Goal: Submit feedback/report problem: Submit feedback/report problem

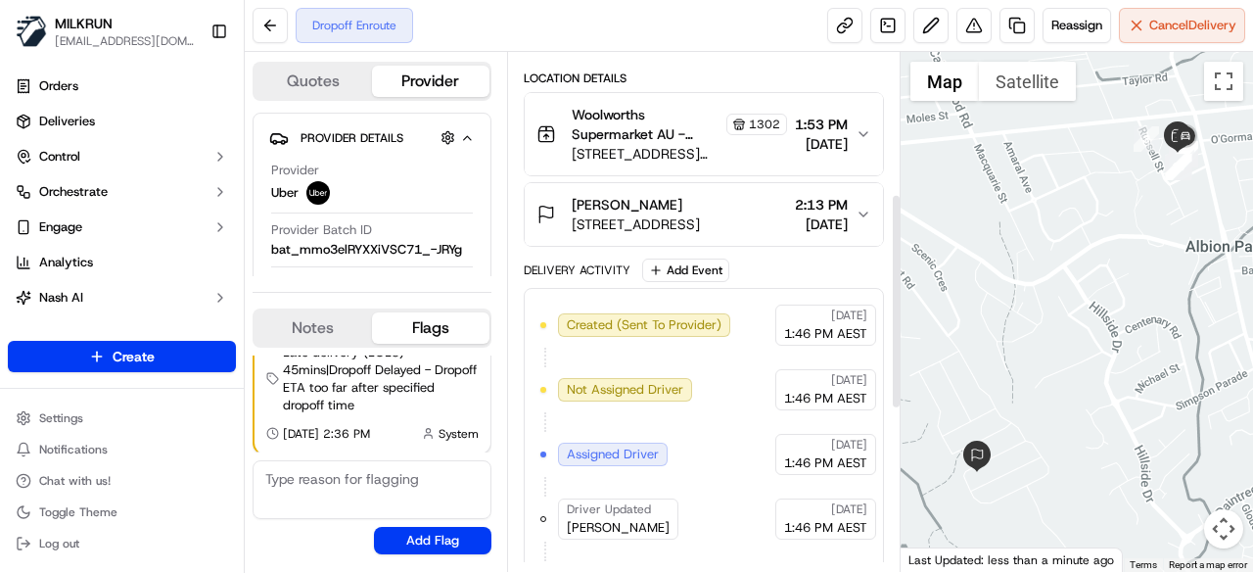
scroll to position [341, 0]
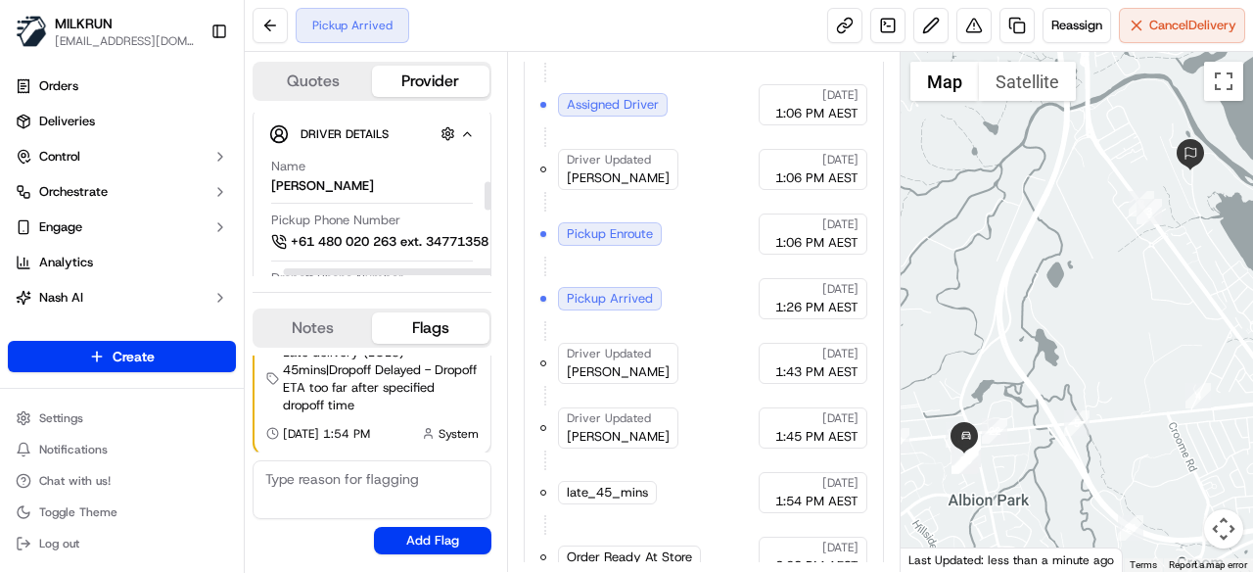
scroll to position [392, 35]
drag, startPoint x: 345, startPoint y: 272, endPoint x: 512, endPoint y: 273, distance: 167.4
click at [512, 273] on div at bounding box center [398, 271] width 229 height 7
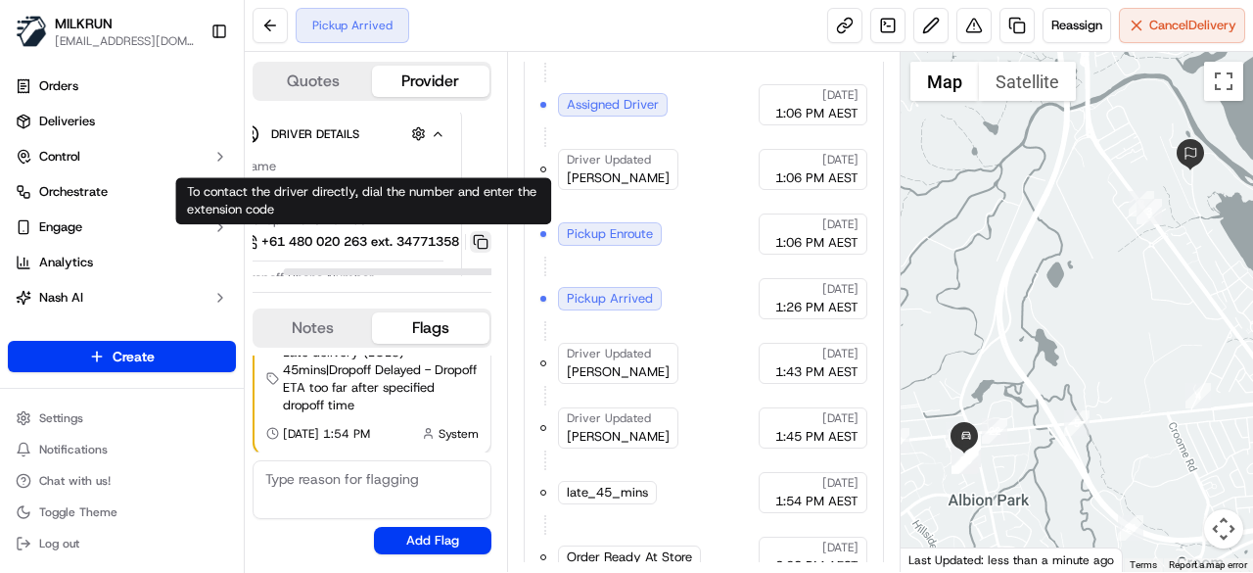
click at [476, 237] on button at bounding box center [481, 242] width 22 height 22
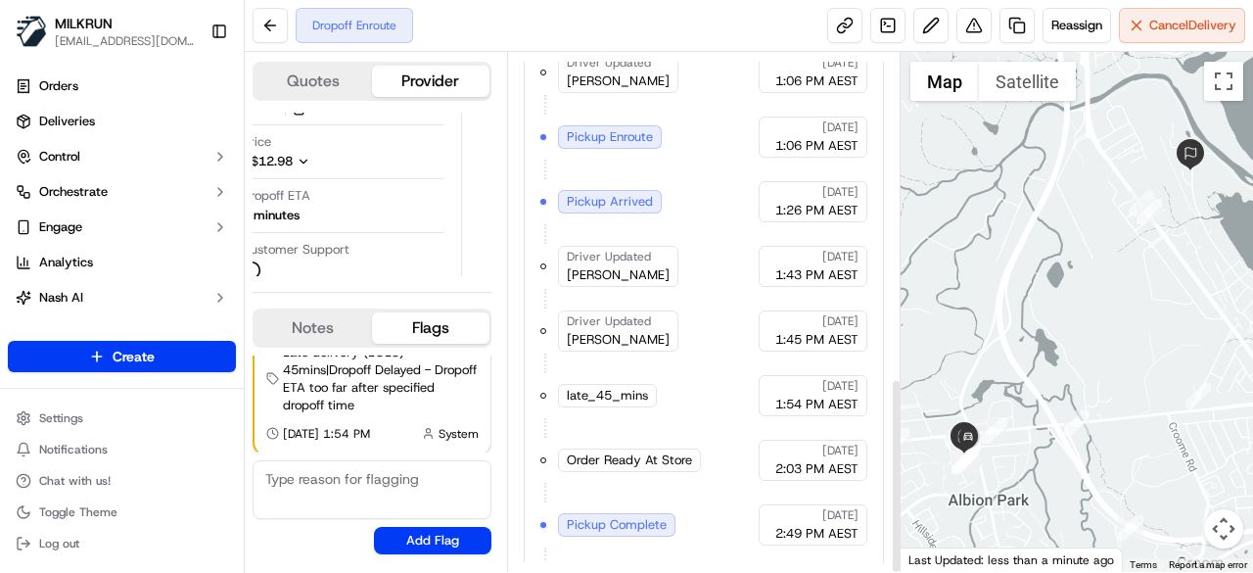
scroll to position [859, 0]
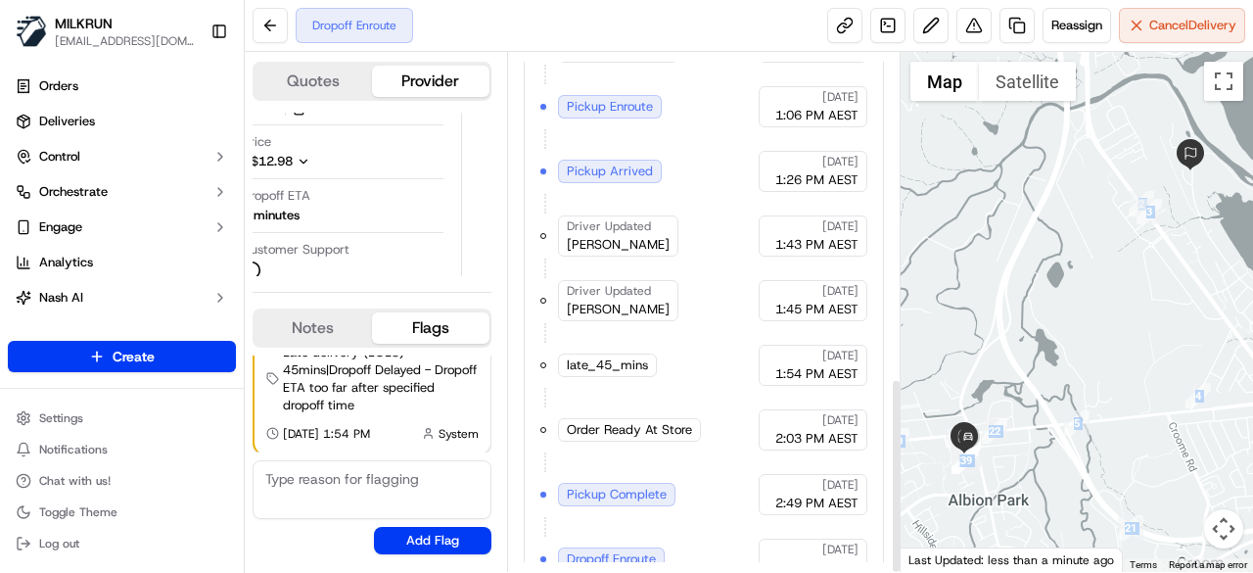
drag, startPoint x: 904, startPoint y: 440, endPoint x: 1011, endPoint y: 418, distance: 109.0
click at [1011, 418] on div "Quotes Provider Provider Details Hidden ( 2 ) Provider Uber Provider Batch ID b…" at bounding box center [749, 312] width 1008 height 520
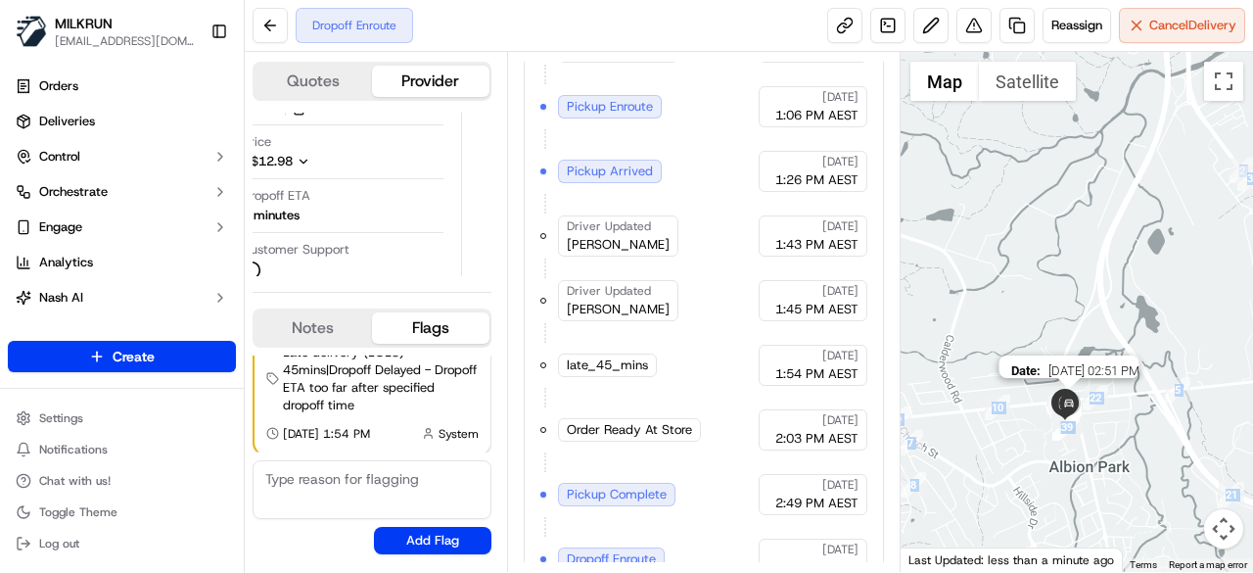
drag, startPoint x: 1002, startPoint y: 447, endPoint x: 1080, endPoint y: 416, distance: 83.4
click at [1080, 416] on img at bounding box center [1068, 404] width 31 height 31
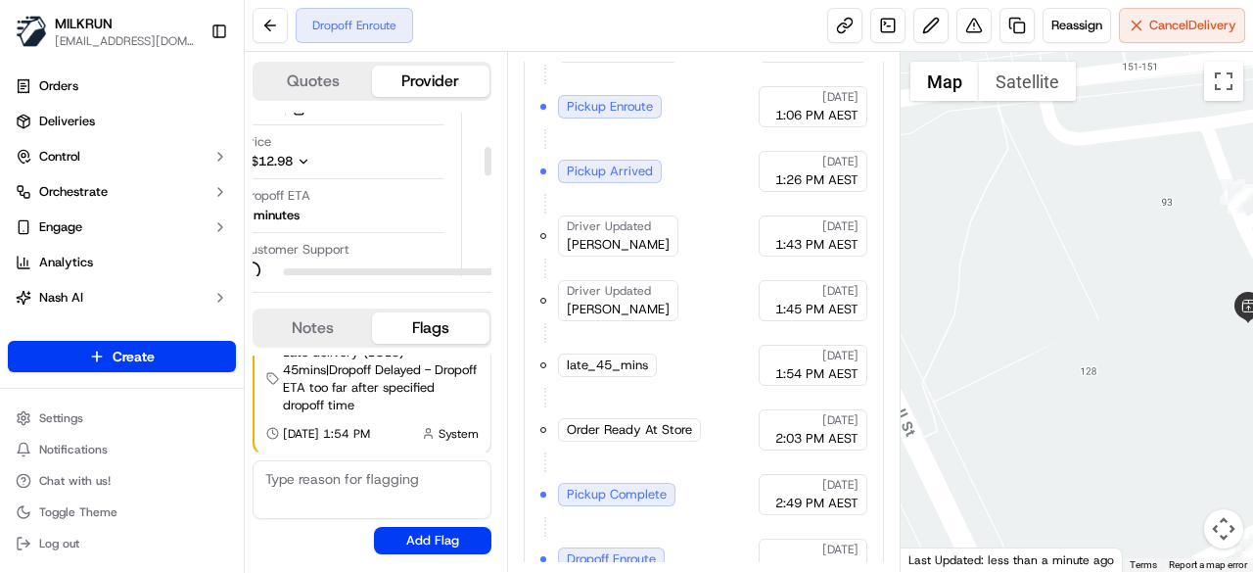
scroll to position [196, 0]
drag, startPoint x: 410, startPoint y: 271, endPoint x: 360, endPoint y: 264, distance: 50.4
click at [360, 268] on div at bounding box center [367, 271] width 229 height 7
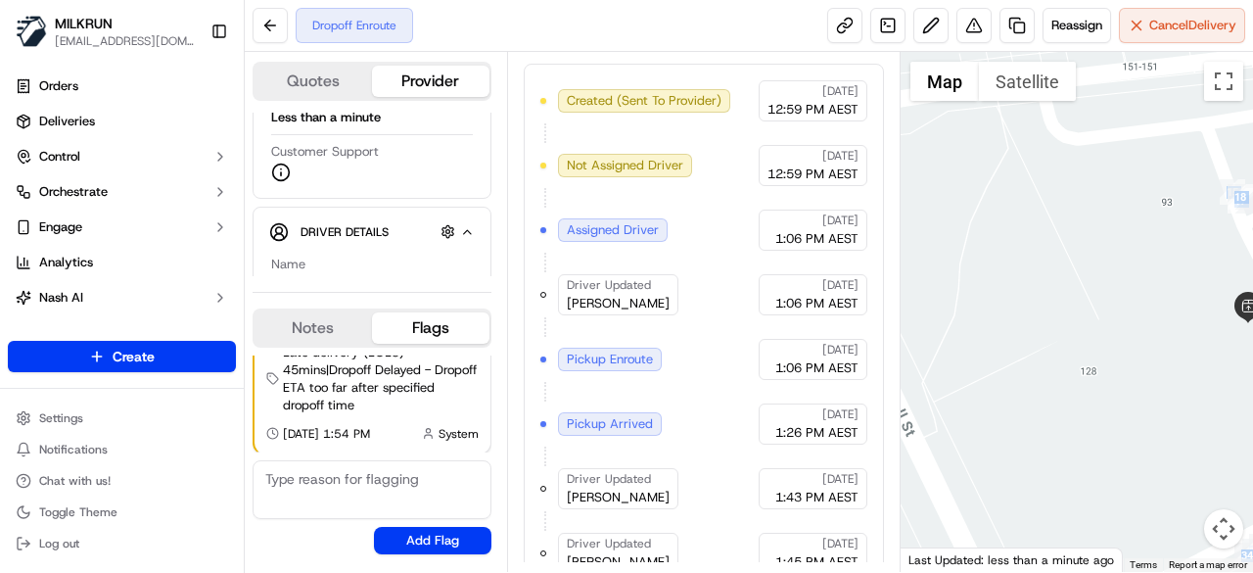
scroll to position [370, 0]
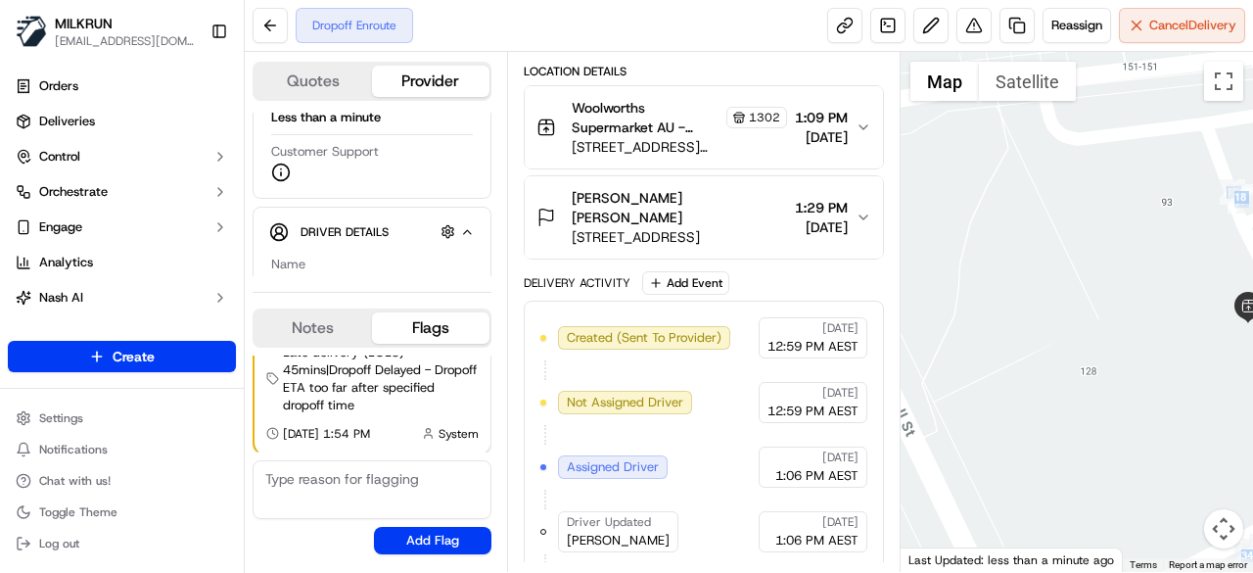
click at [860, 135] on button "Woolworths Supermarket AU - Albion Park Store Manager 1302 60 Terry Street, Alb…" at bounding box center [704, 127] width 358 height 82
click at [859, 127] on icon "button" at bounding box center [863, 127] width 16 height 16
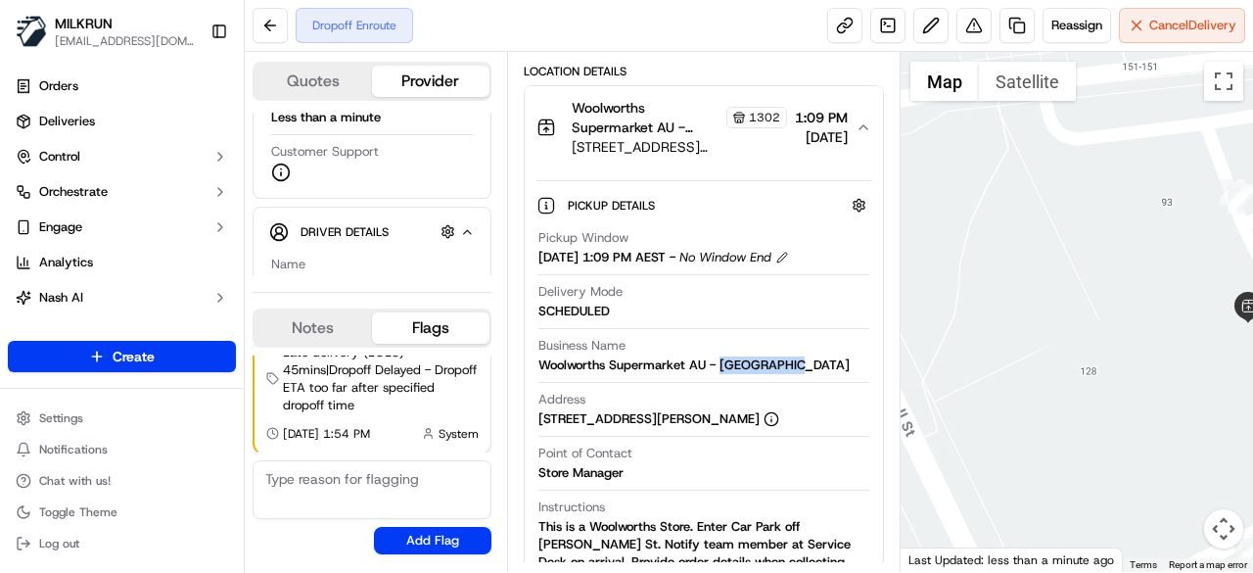
drag, startPoint x: 809, startPoint y: 362, endPoint x: 725, endPoint y: 359, distance: 84.2
click at [723, 358] on div "Business Name Woolworths Supermarket AU - Albion Park" at bounding box center [703, 355] width 331 height 37
copy div "Albion Park"
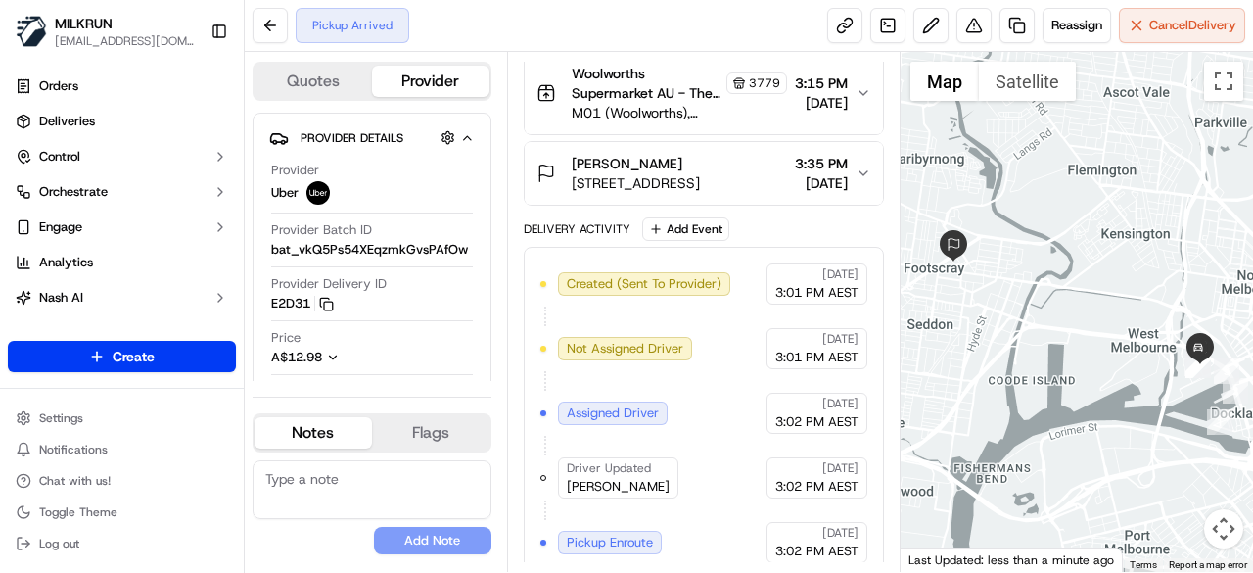
scroll to position [476, 0]
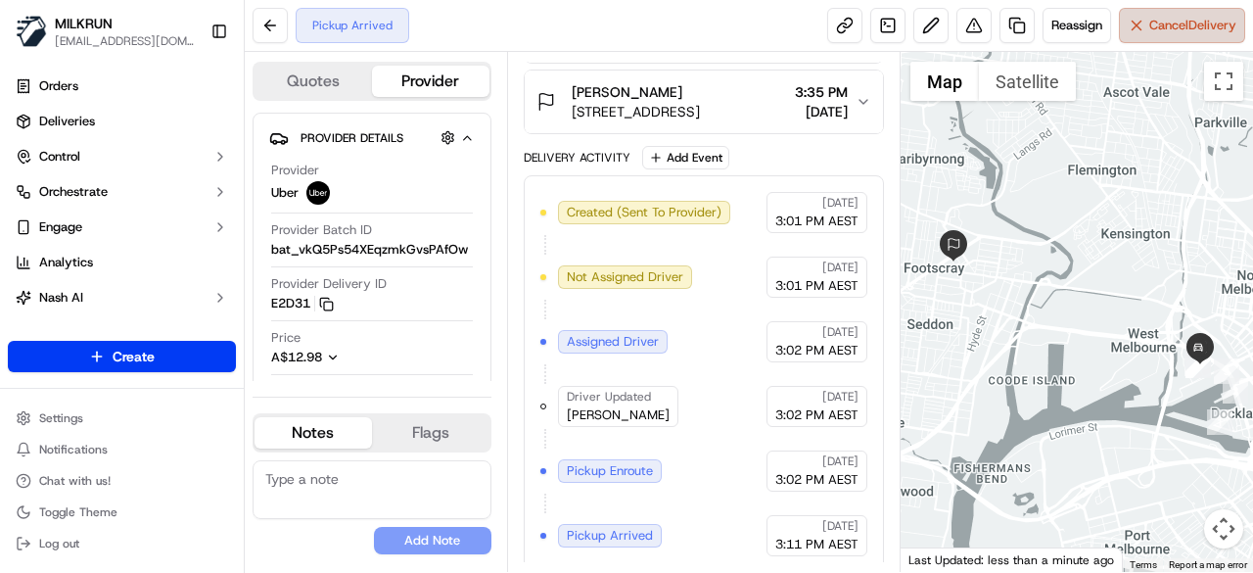
click at [1167, 26] on span "Cancel Delivery" at bounding box center [1192, 26] width 87 height 18
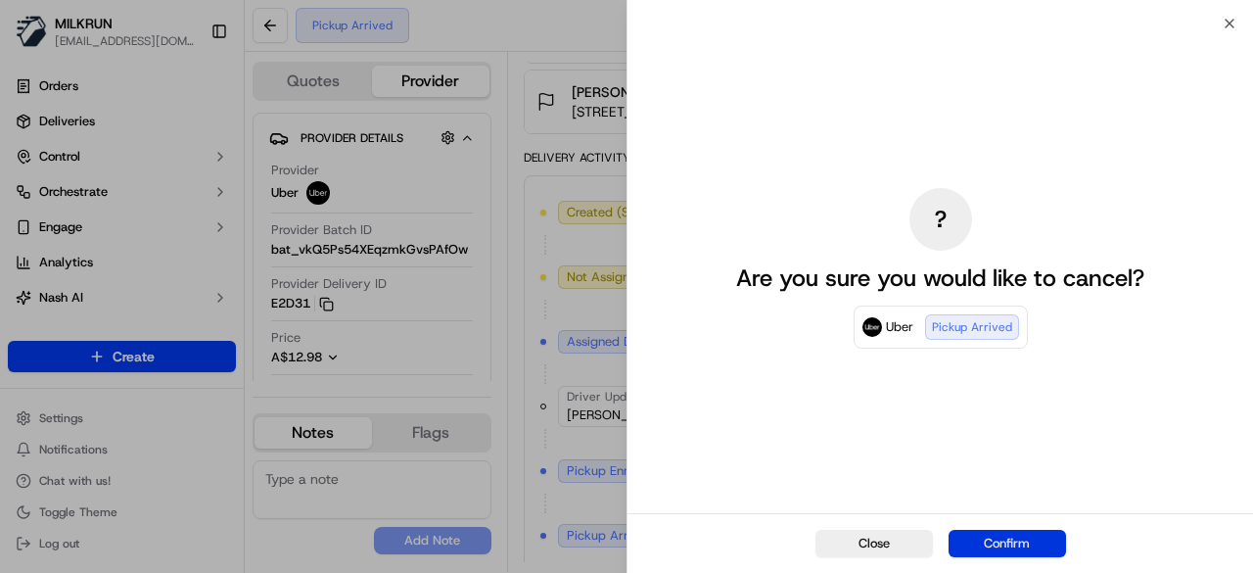
click at [1036, 557] on button "Confirm" at bounding box center [1006, 543] width 117 height 27
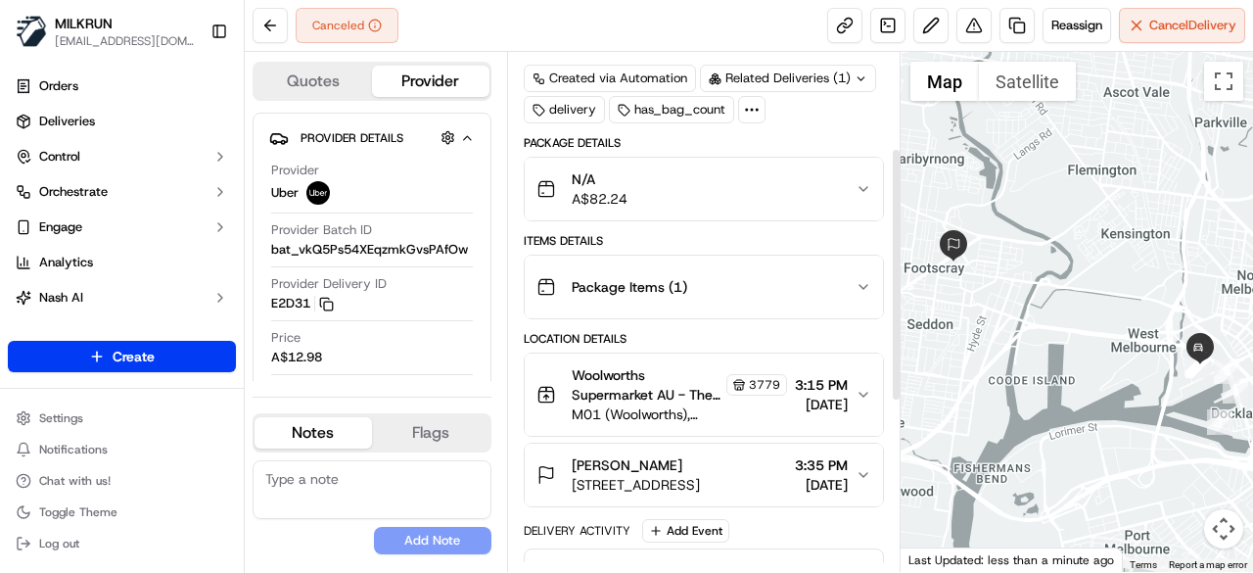
scroll to position [196, 0]
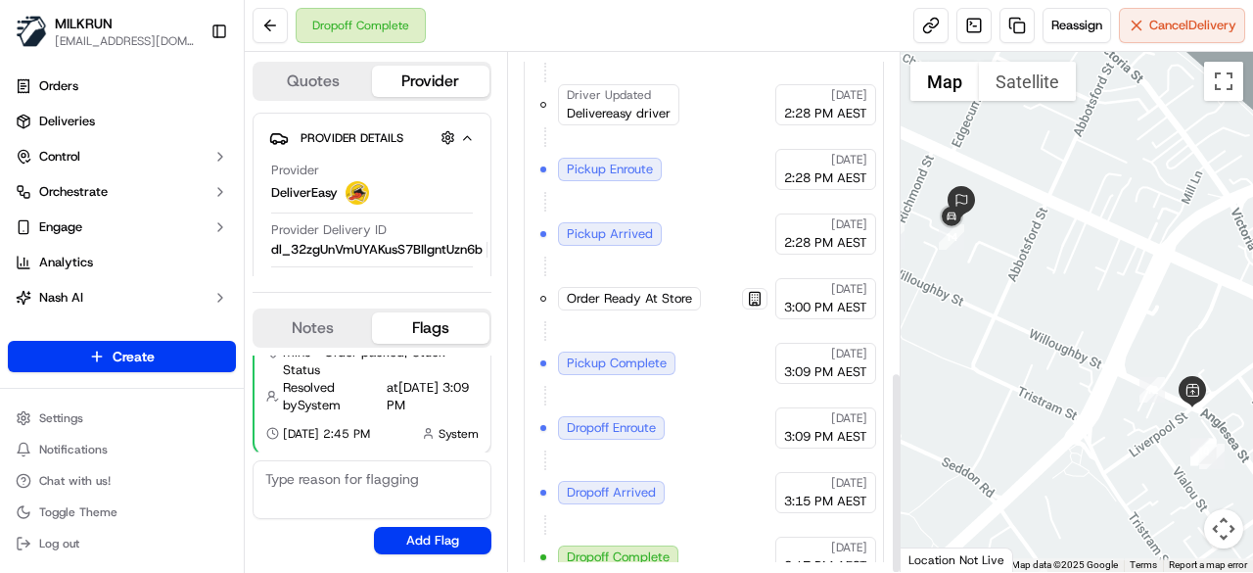
scroll to position [816, 0]
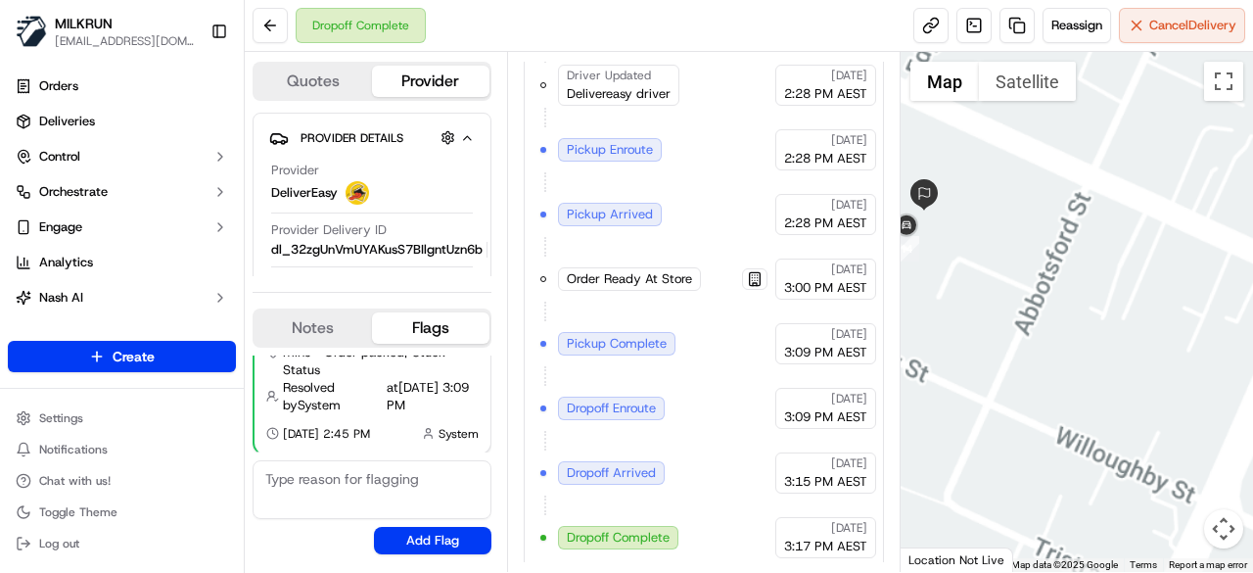
drag, startPoint x: 1000, startPoint y: 224, endPoint x: 1116, endPoint y: 238, distance: 116.3
click at [1116, 238] on div at bounding box center [1076, 312] width 353 height 520
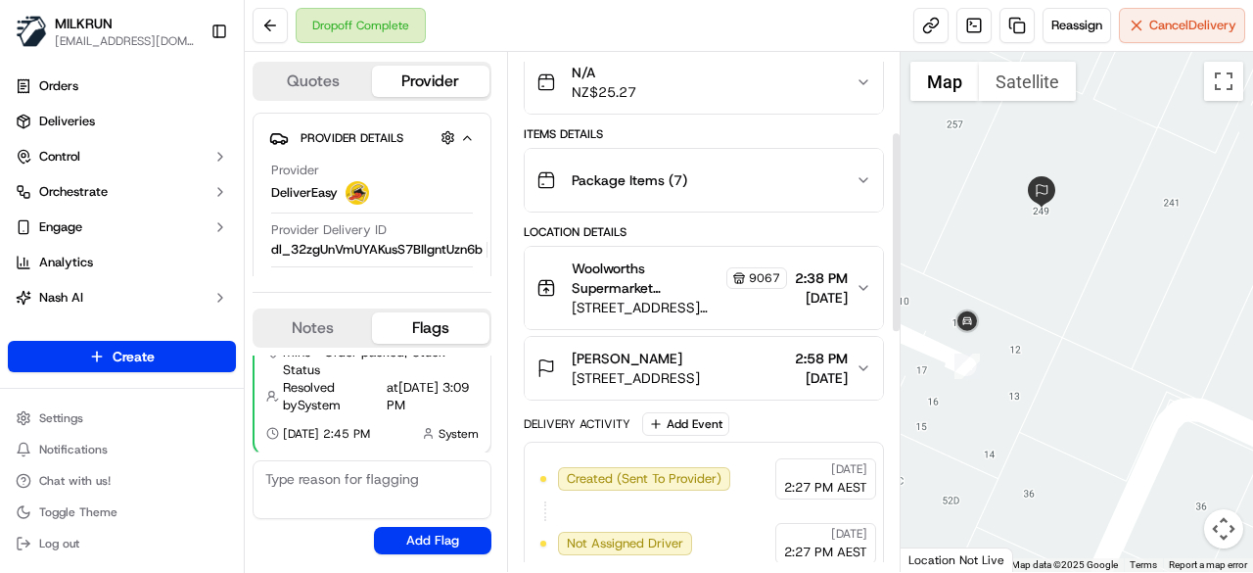
scroll to position [0, 0]
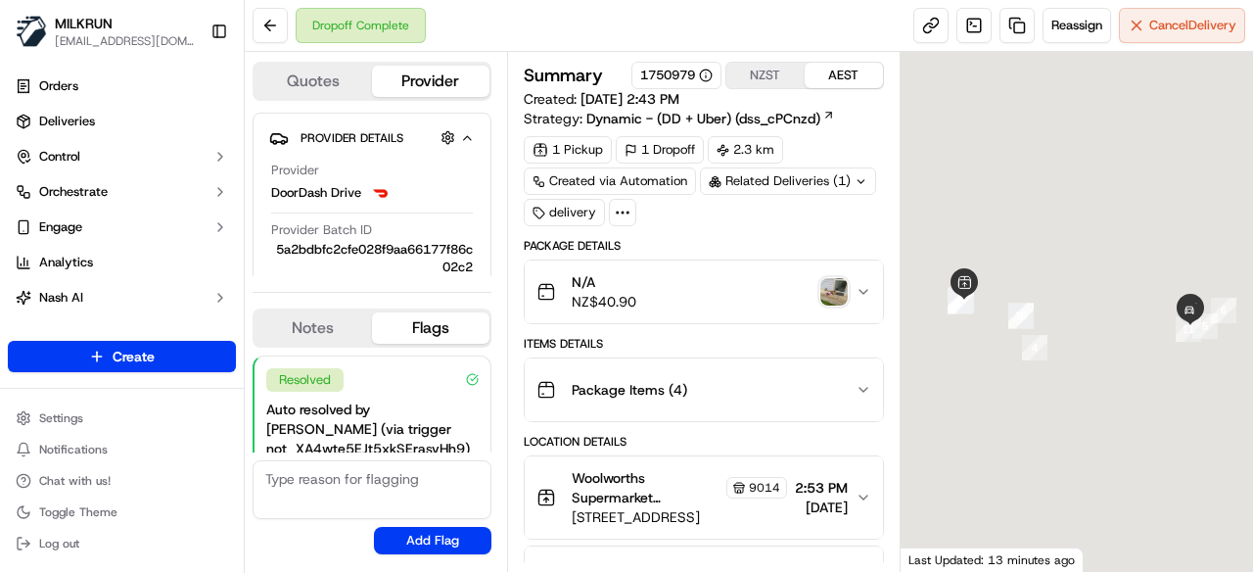
scroll to position [158, 0]
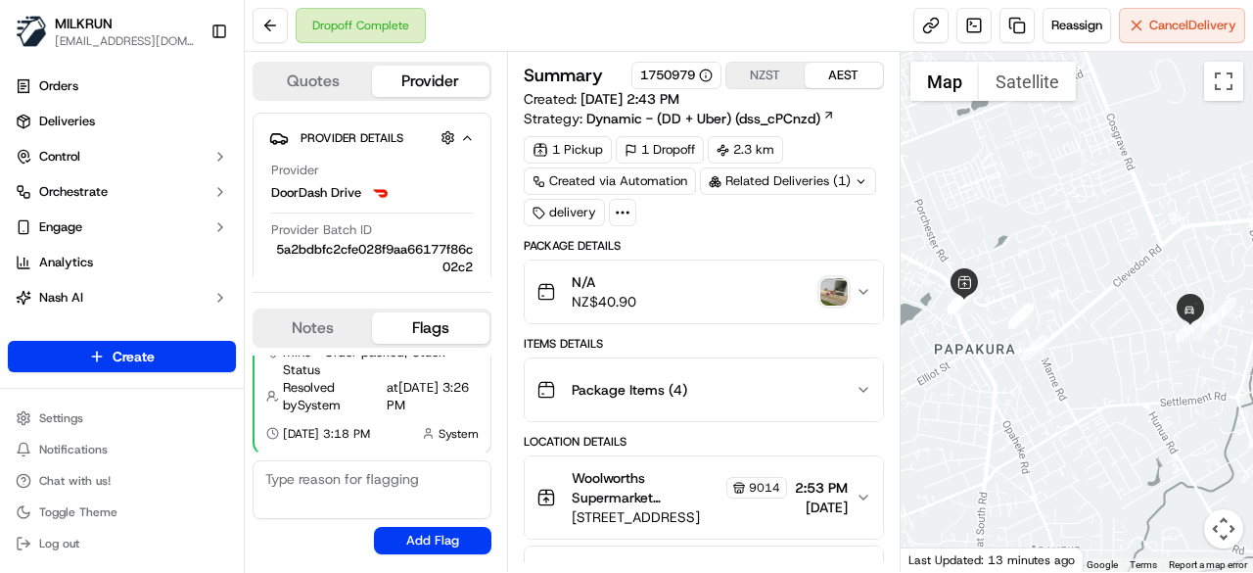
click at [834, 278] on img "button" at bounding box center [833, 291] width 27 height 27
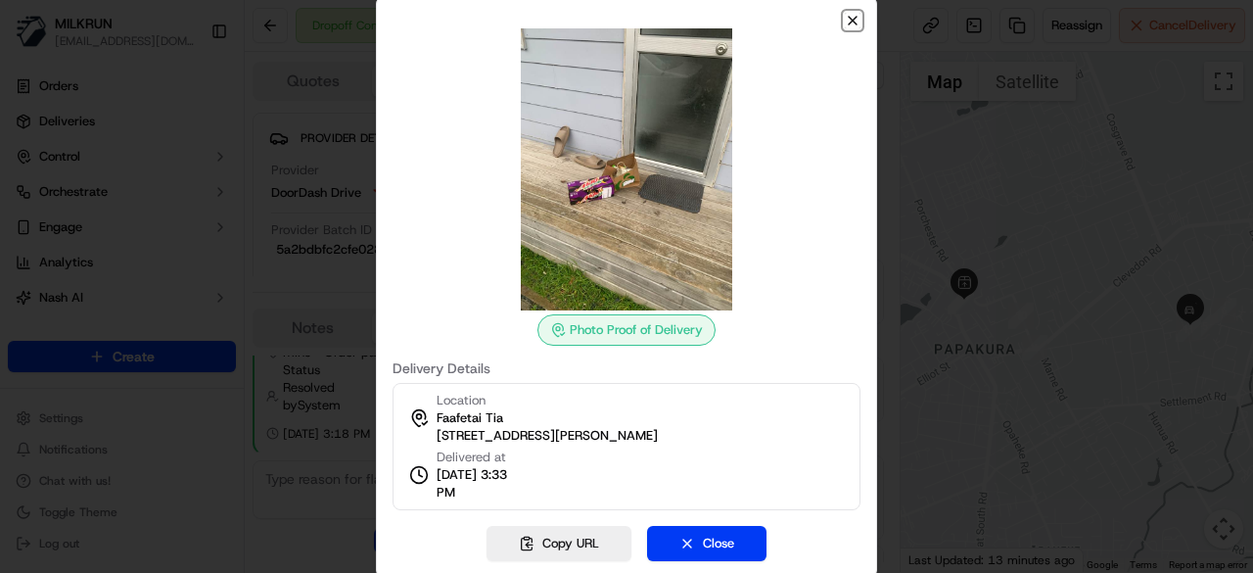
click at [847, 22] on icon "button" at bounding box center [853, 21] width 16 height 16
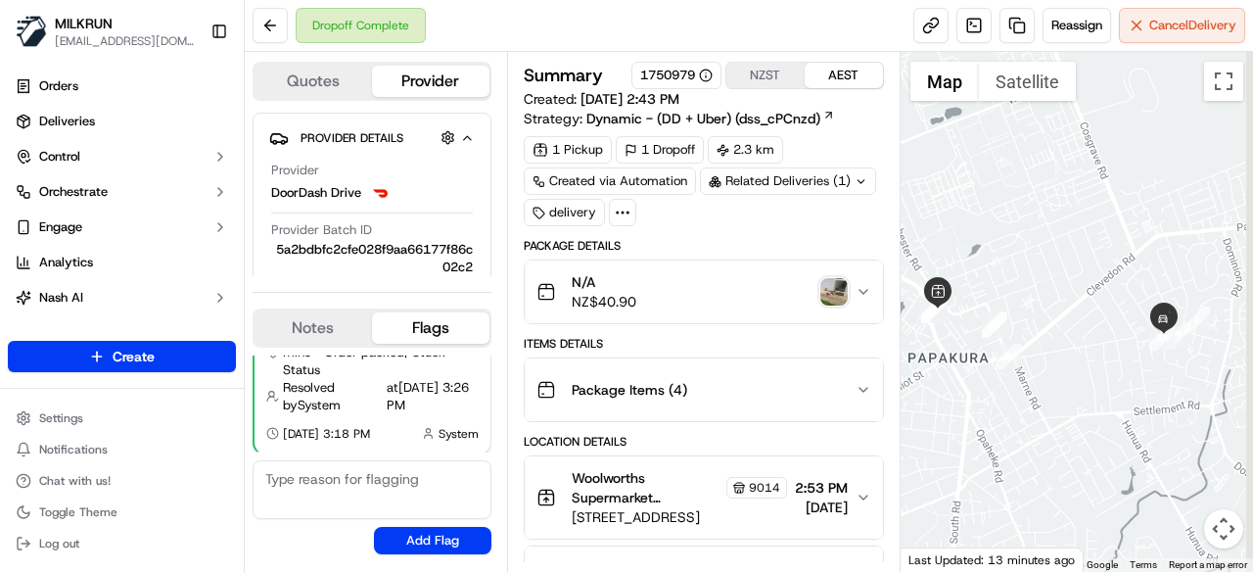
drag, startPoint x: 1162, startPoint y: 309, endPoint x: 1084, endPoint y: 328, distance: 79.5
click at [1084, 328] on div at bounding box center [1076, 312] width 353 height 520
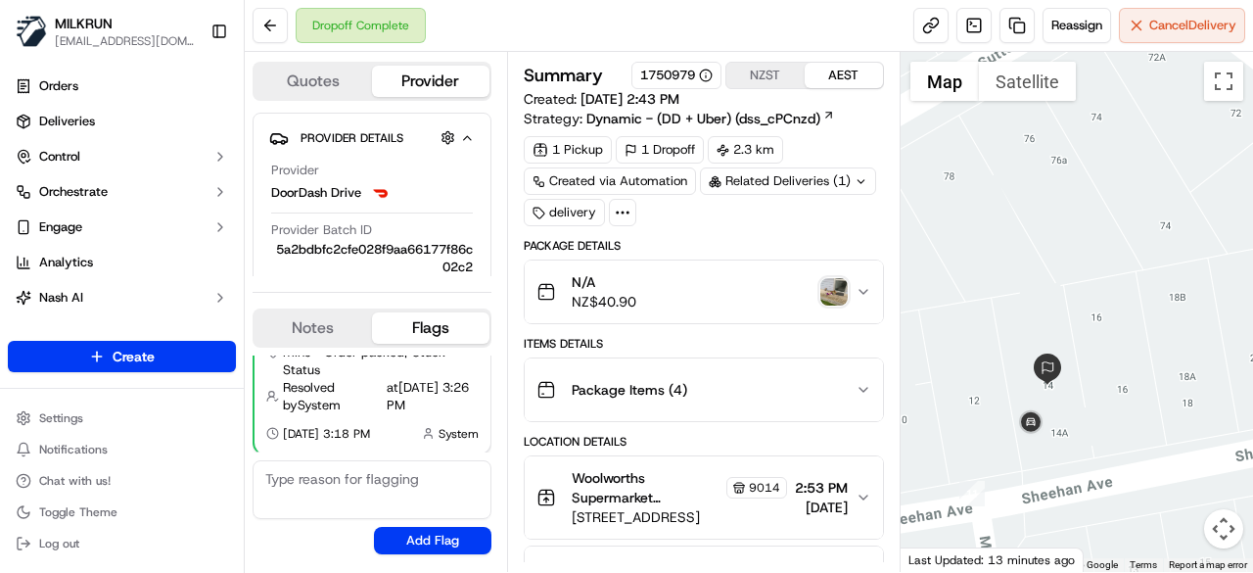
drag, startPoint x: 1079, startPoint y: 375, endPoint x: 1084, endPoint y: 310, distance: 64.9
click at [1084, 310] on div at bounding box center [1076, 312] width 353 height 520
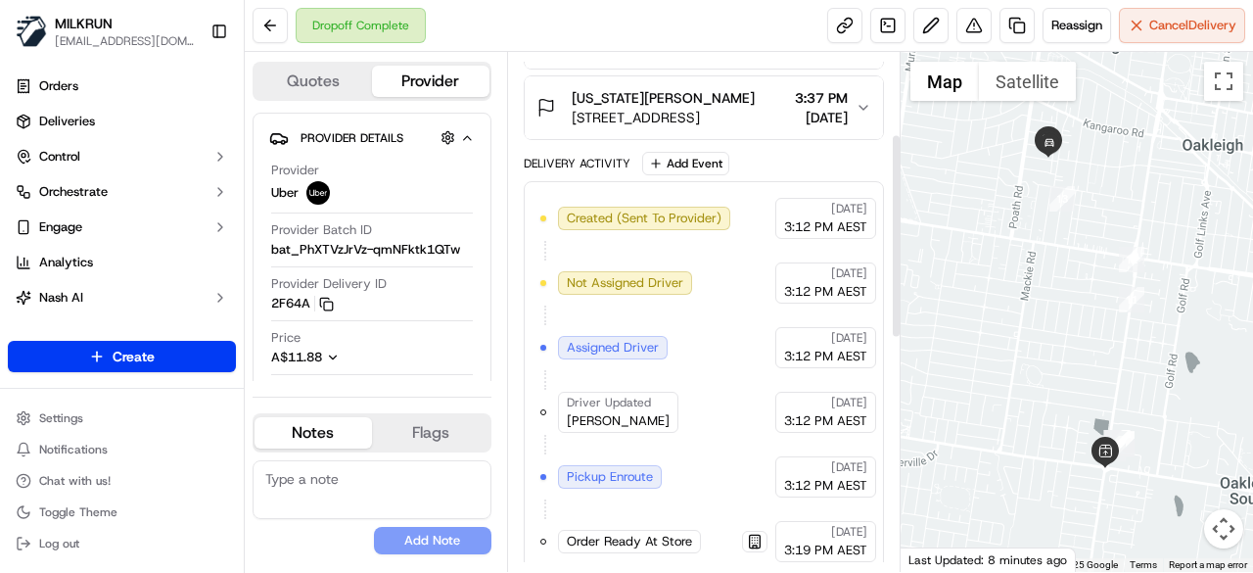
scroll to position [208, 0]
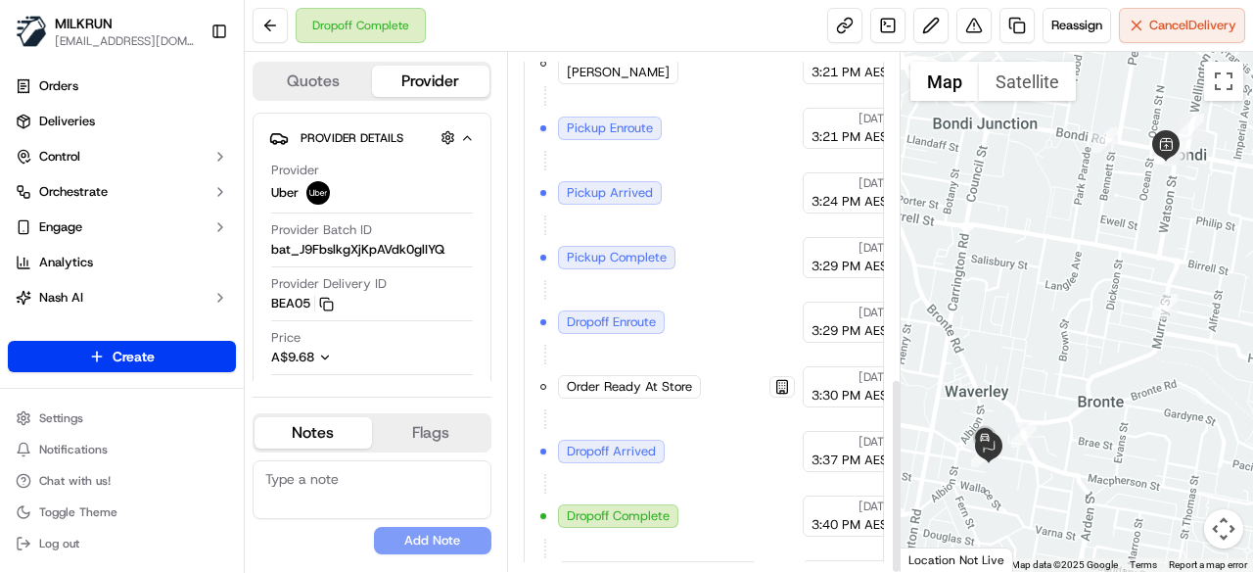
scroll to position [859, 0]
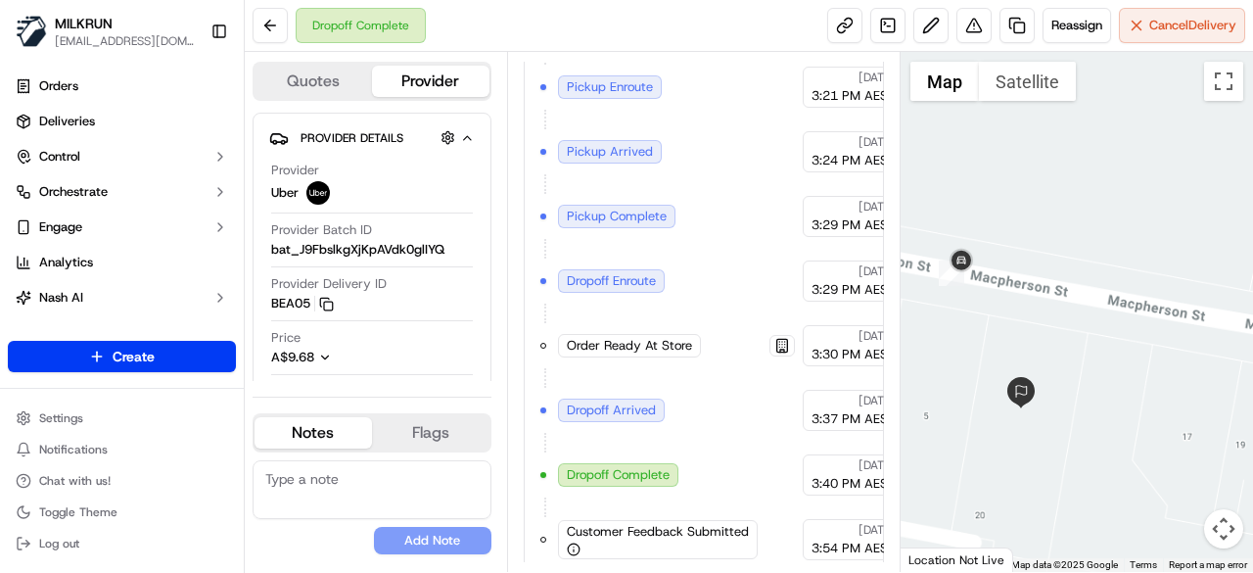
drag, startPoint x: 947, startPoint y: 459, endPoint x: 1127, endPoint y: 447, distance: 179.5
click at [1127, 447] on div at bounding box center [1076, 312] width 353 height 520
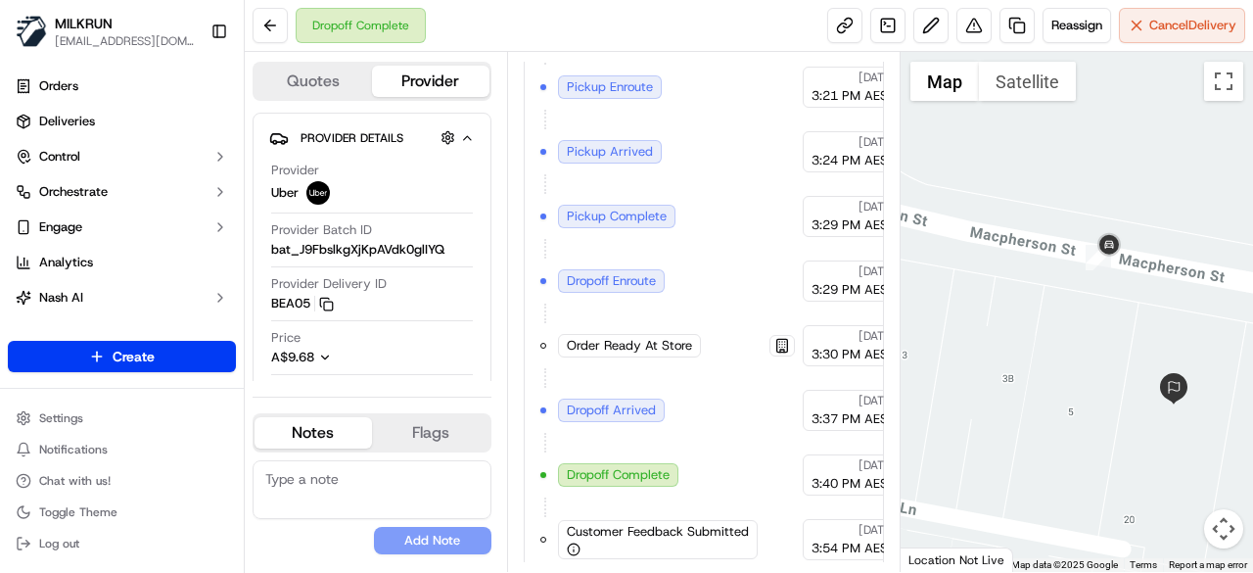
scroll to position [272, 0]
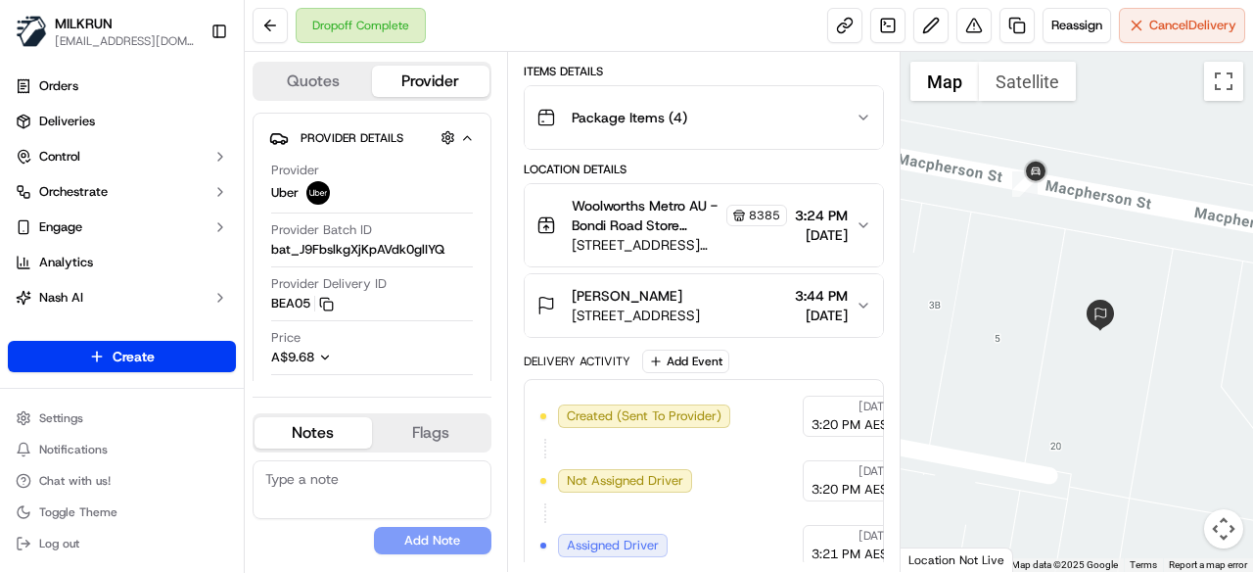
drag, startPoint x: 1059, startPoint y: 370, endPoint x: 984, endPoint y: 296, distance: 105.9
click at [984, 296] on div at bounding box center [1076, 312] width 353 height 520
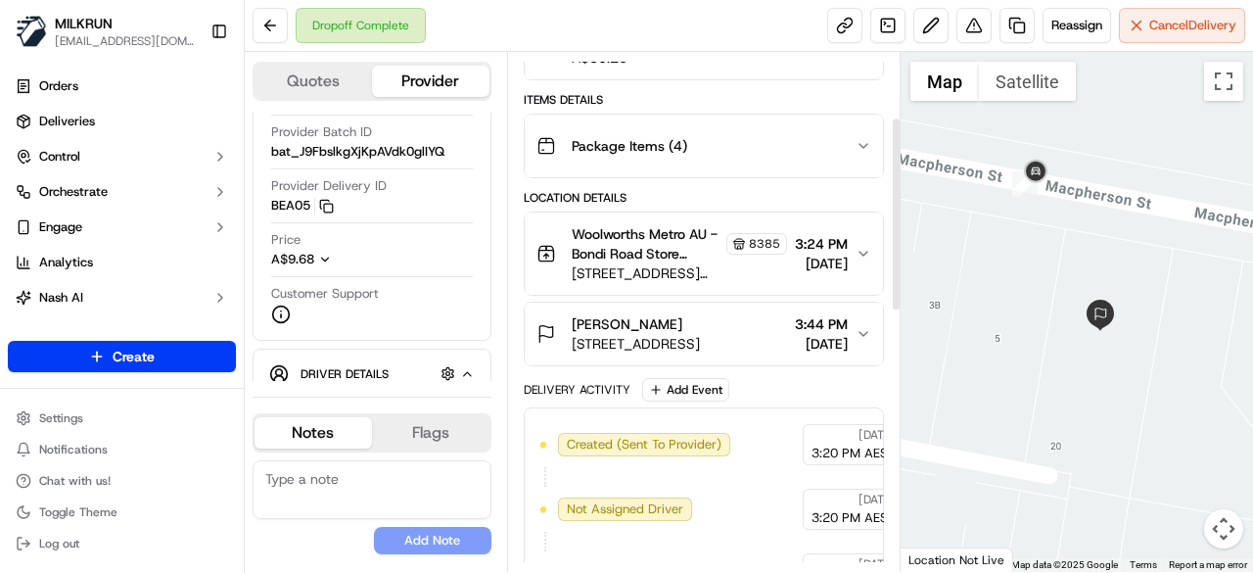
scroll to position [174, 0]
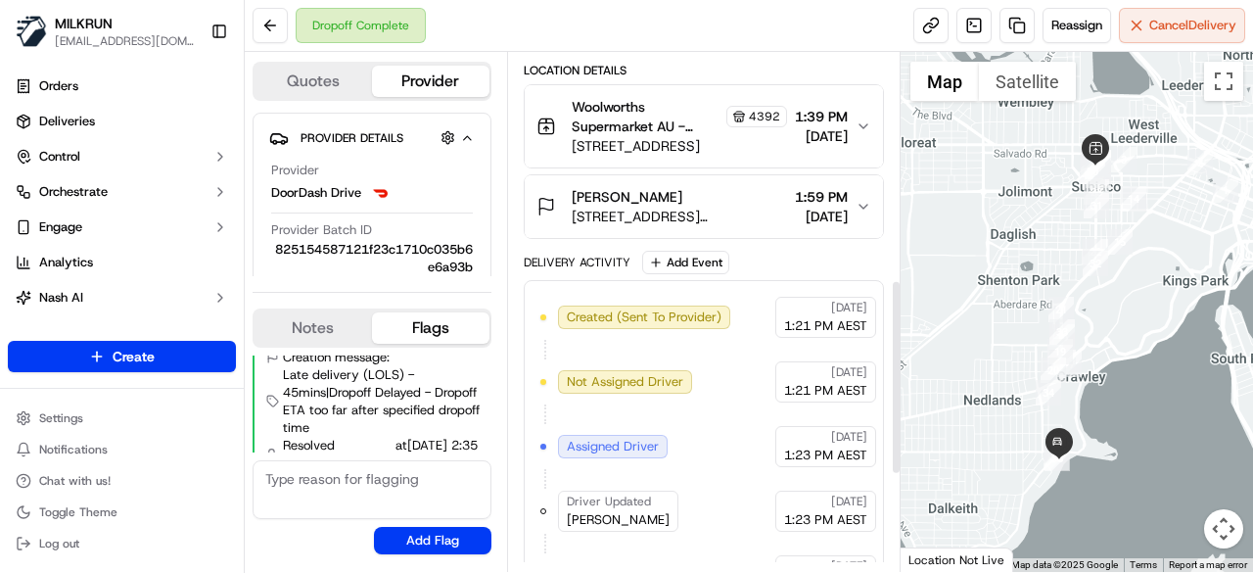
scroll to position [860, 0]
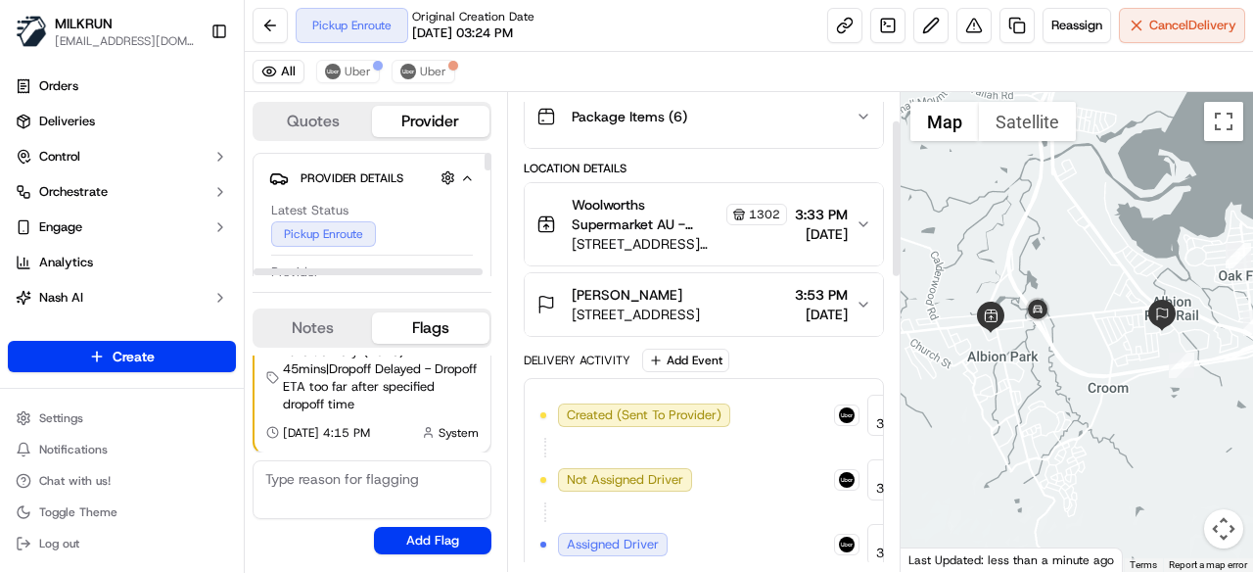
scroll to position [392, 0]
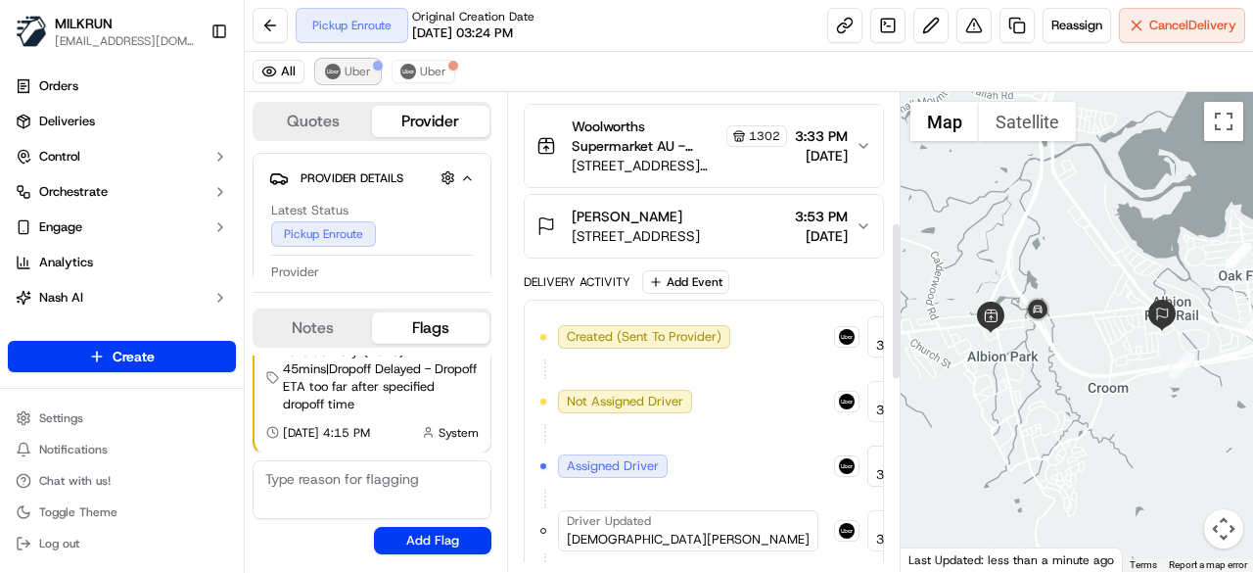
click at [346, 76] on span "Uber" at bounding box center [358, 72] width 26 height 16
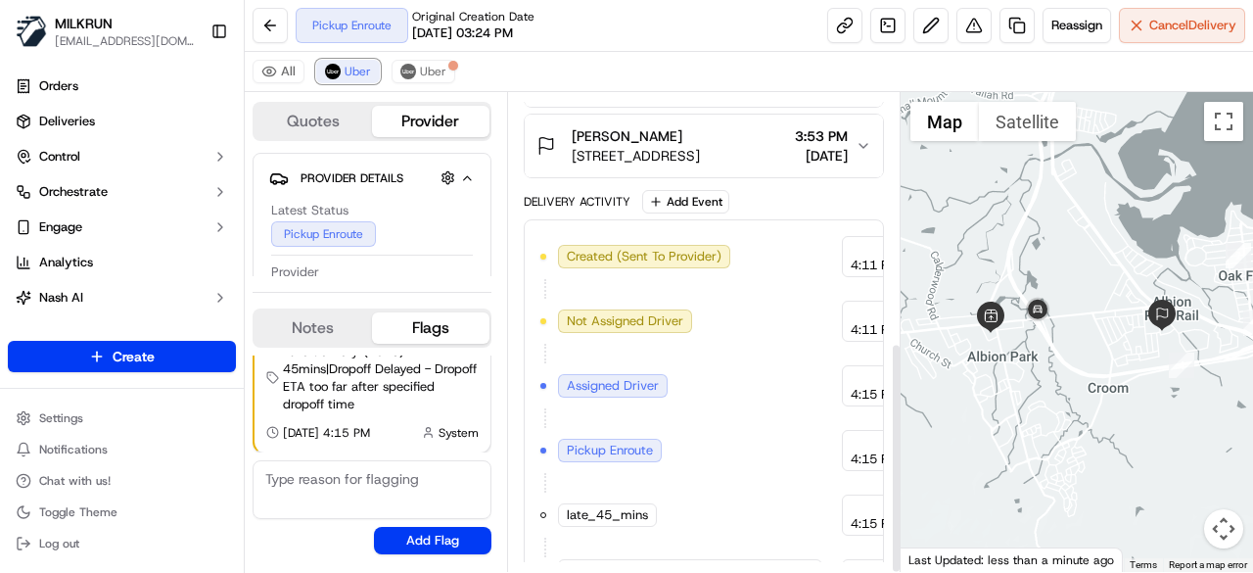
scroll to position [516, 0]
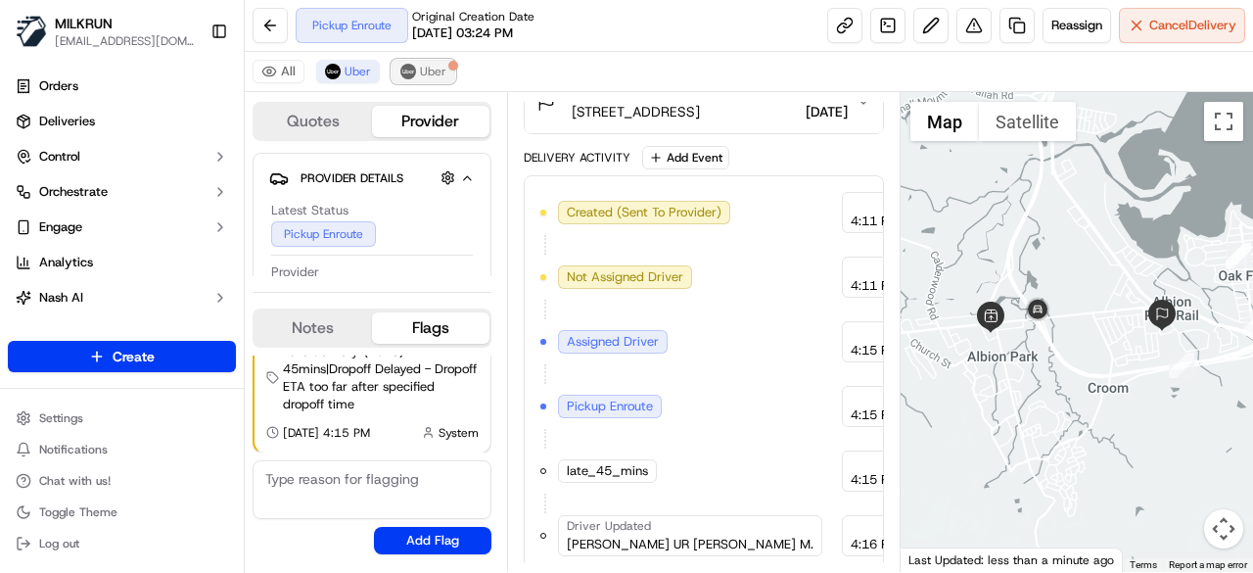
click at [421, 77] on span "Uber" at bounding box center [433, 72] width 26 height 16
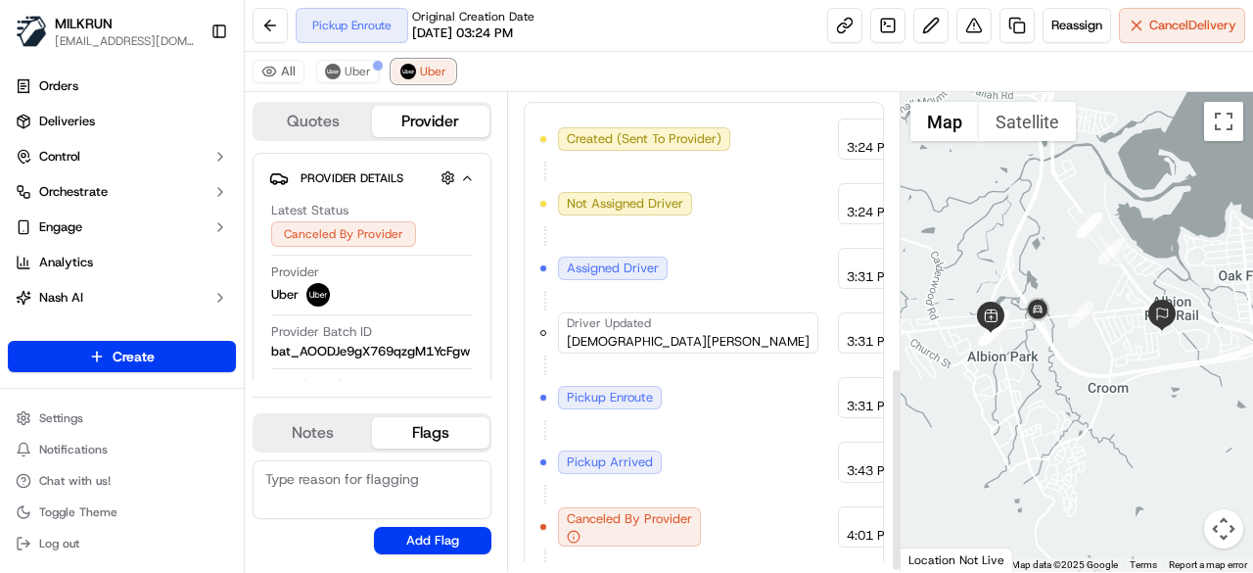
scroll to position [644, 0]
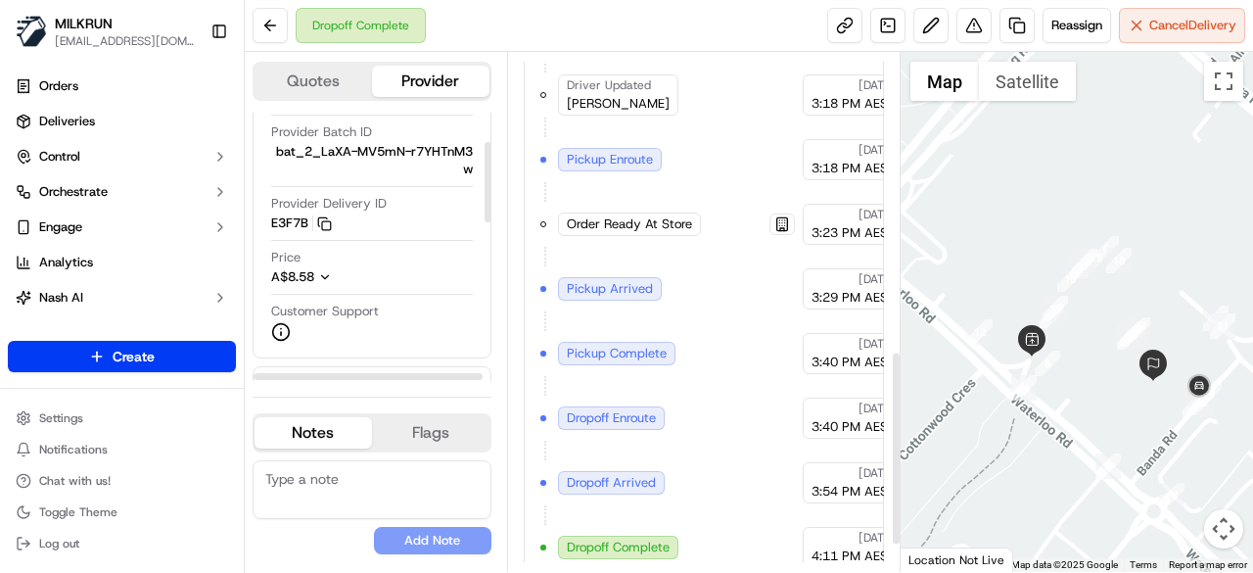
scroll to position [761, 0]
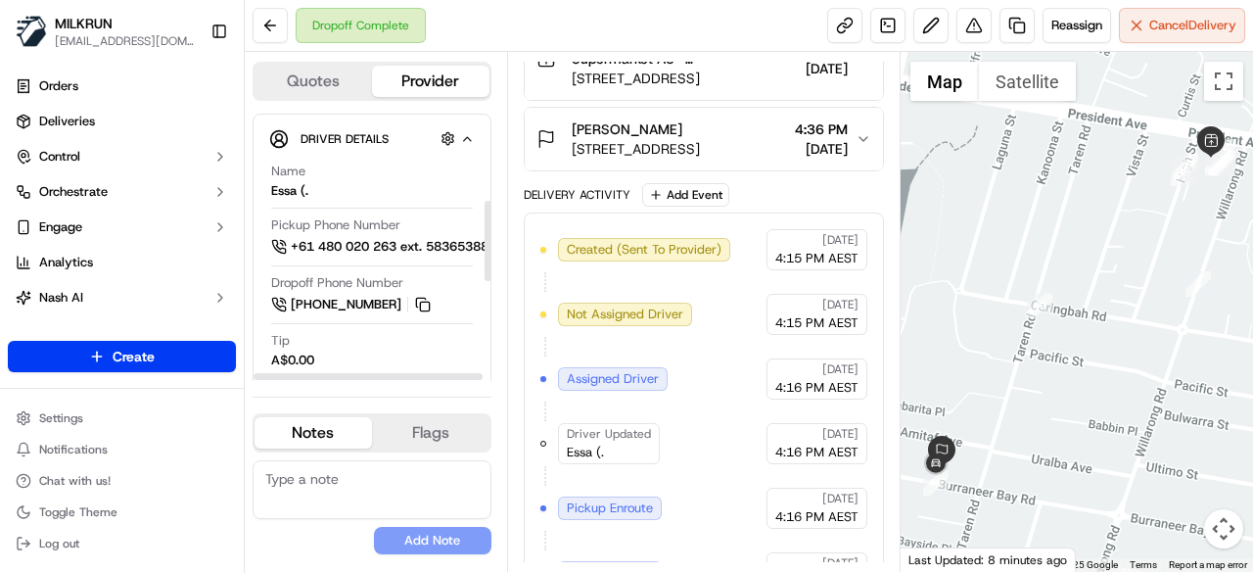
scroll to position [392, 0]
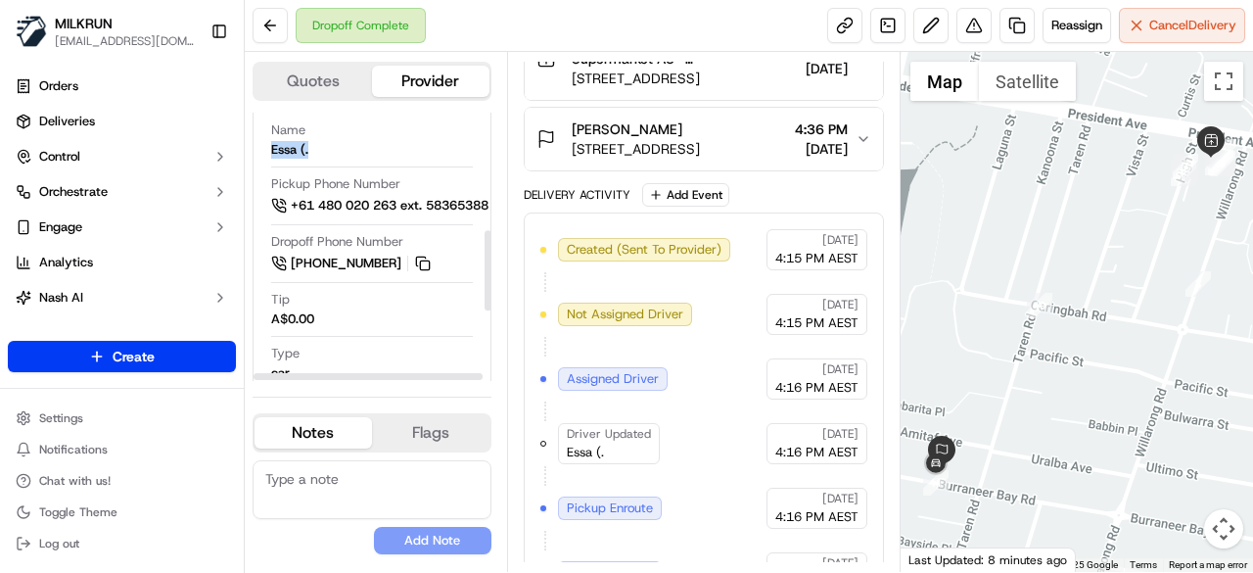
drag, startPoint x: 307, startPoint y: 143, endPoint x: 260, endPoint y: 150, distance: 47.5
click at [260, 150] on div "Driver Details Hidden ( 5 ) Name Essa (. Pickup Phone Number +61 480 020 263 ex…" at bounding box center [372, 342] width 239 height 541
copy div "Essa (."
click at [272, 28] on button at bounding box center [270, 25] width 35 height 35
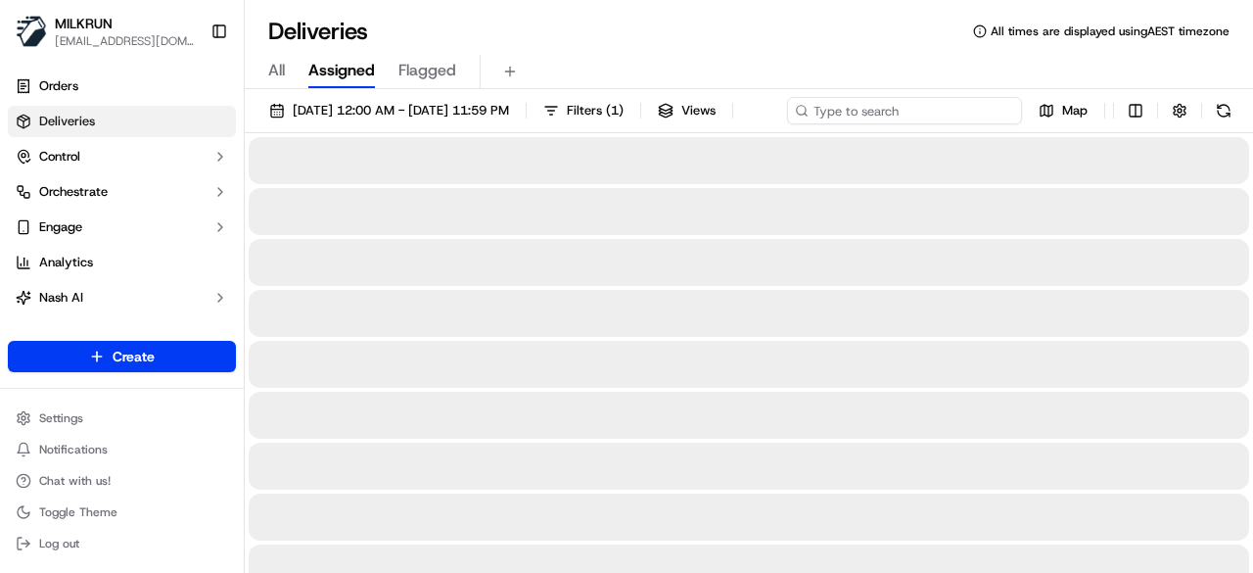
click at [887, 111] on input at bounding box center [904, 110] width 235 height 27
paste input "Essa (."
type input "Essa (."
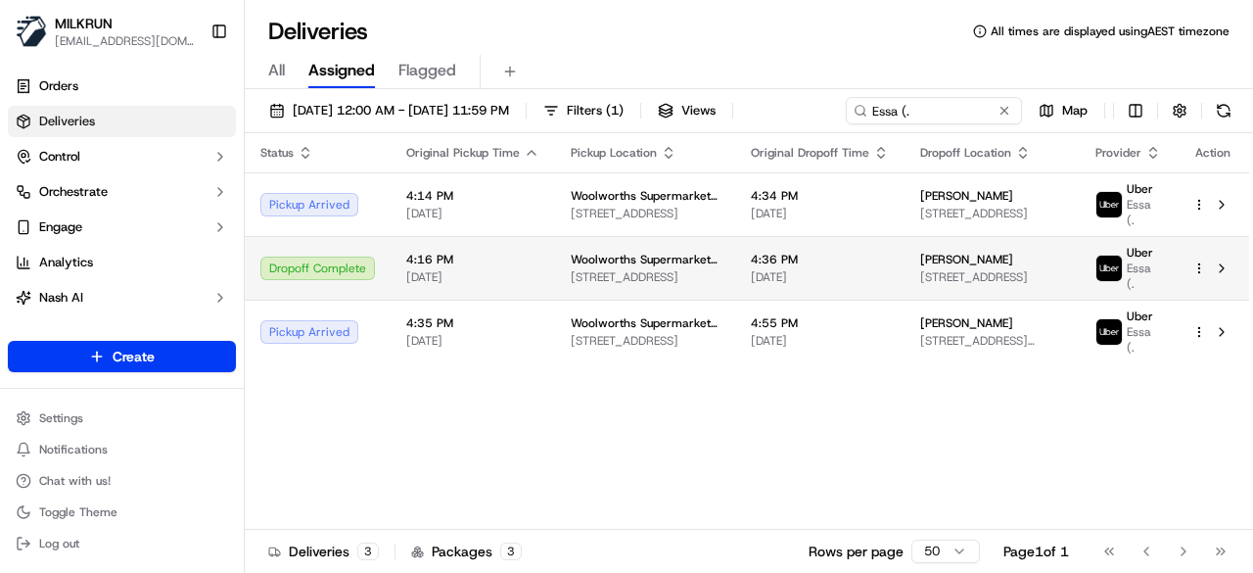
click at [1202, 303] on html "MILKRUN kperera1@woolworths.com.au Toggle Sidebar Orders Deliveries Control Orc…" at bounding box center [626, 286] width 1253 height 573
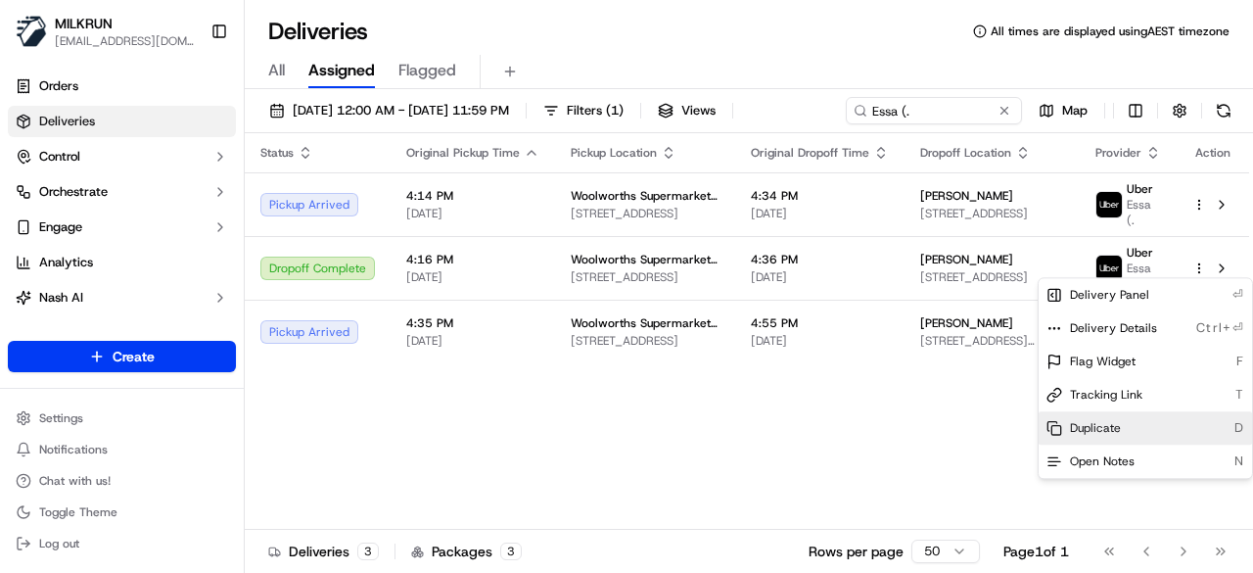
click at [1150, 423] on div "Duplicate D" at bounding box center [1144, 427] width 213 height 33
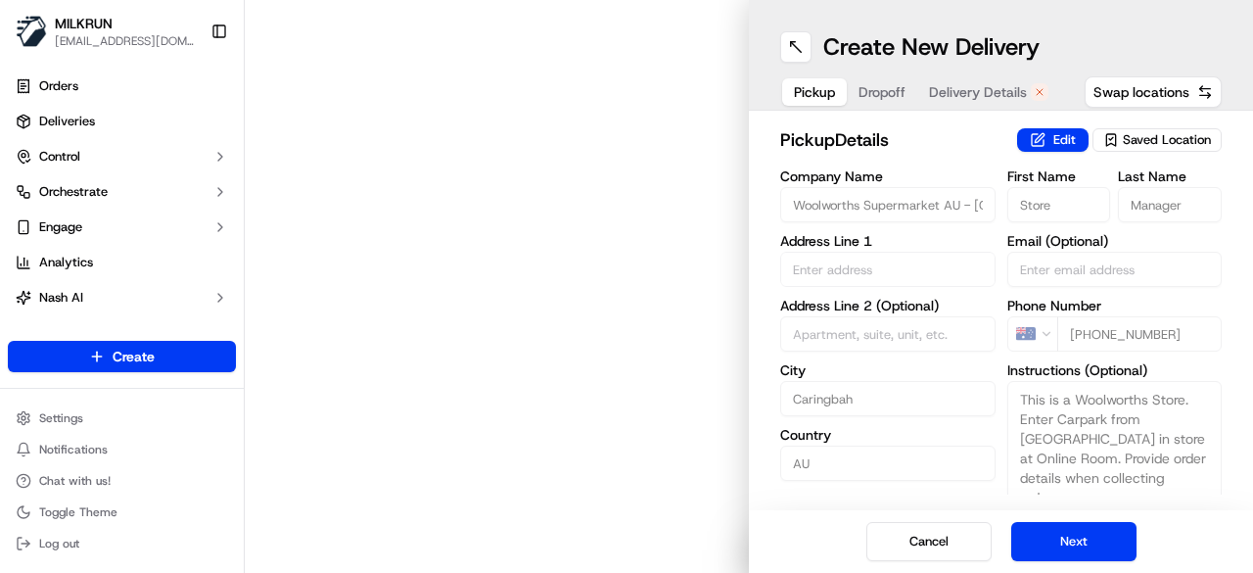
type input "Cnr President Ave & High St"
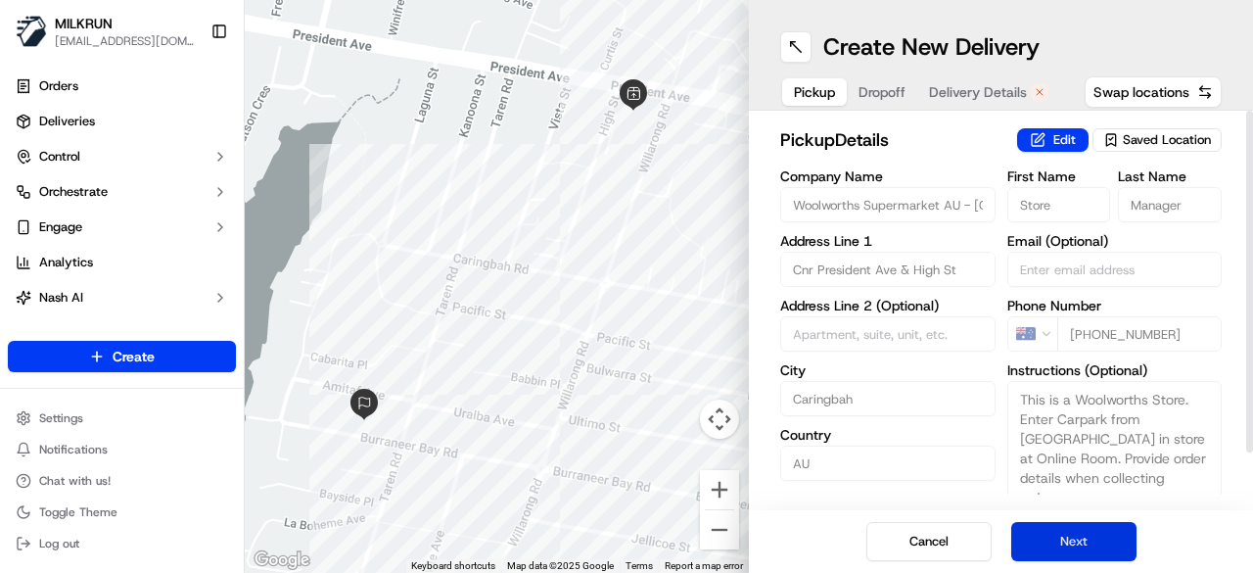
click at [1118, 530] on button "Next" at bounding box center [1073, 541] width 125 height 39
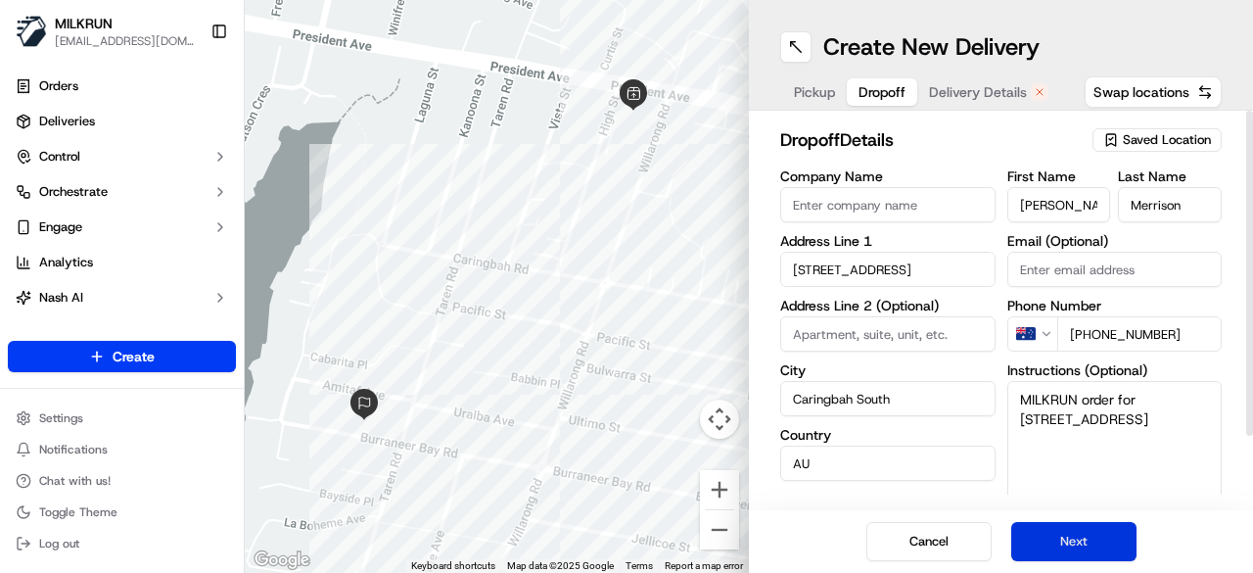
click at [1118, 530] on button "Next" at bounding box center [1073, 541] width 125 height 39
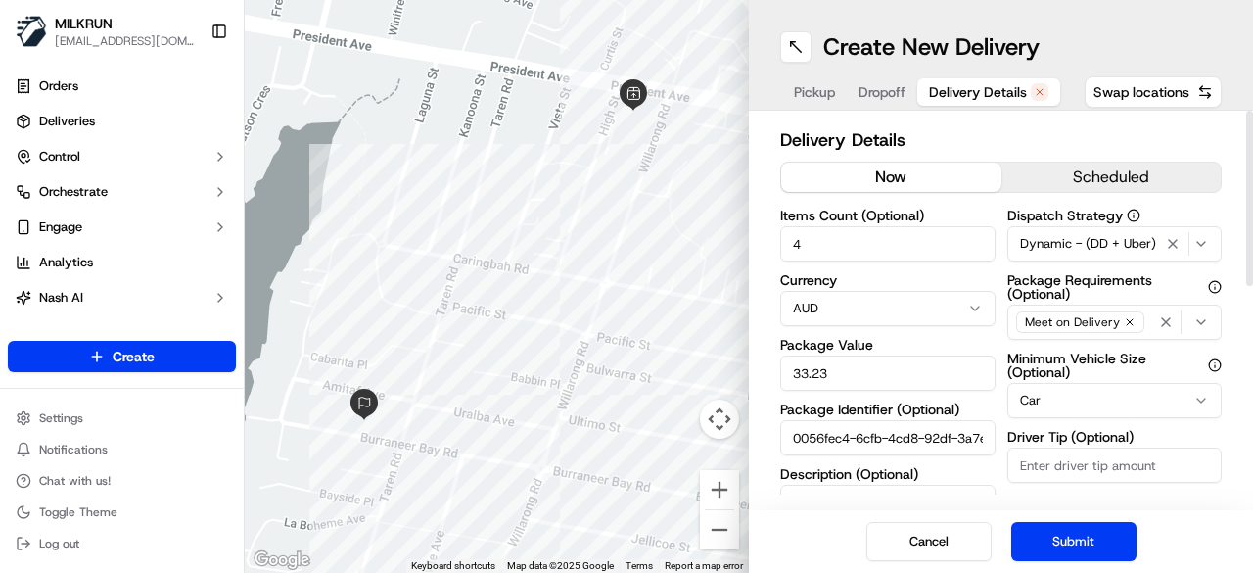
click at [936, 162] on button "now" at bounding box center [891, 176] width 220 height 29
click at [1074, 541] on button "Submit" at bounding box center [1073, 541] width 125 height 39
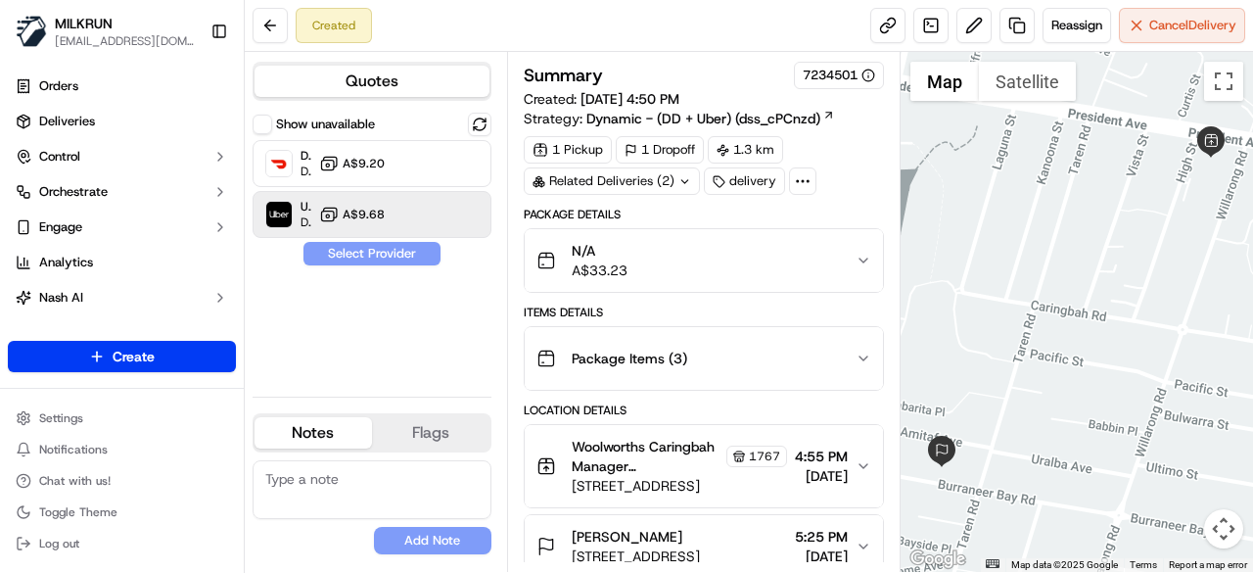
click at [368, 213] on span "A$9.68" at bounding box center [364, 215] width 42 height 16
click at [380, 253] on button "Assign Provider" at bounding box center [371, 253] width 139 height 23
click at [878, 26] on link at bounding box center [887, 25] width 35 height 35
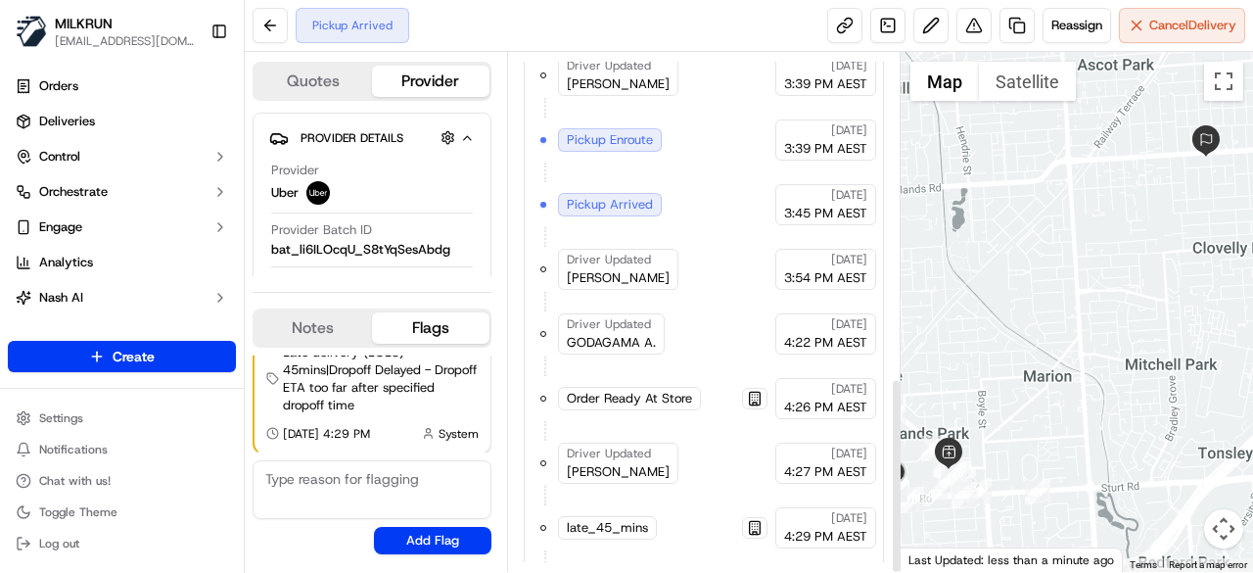
scroll to position [860, 0]
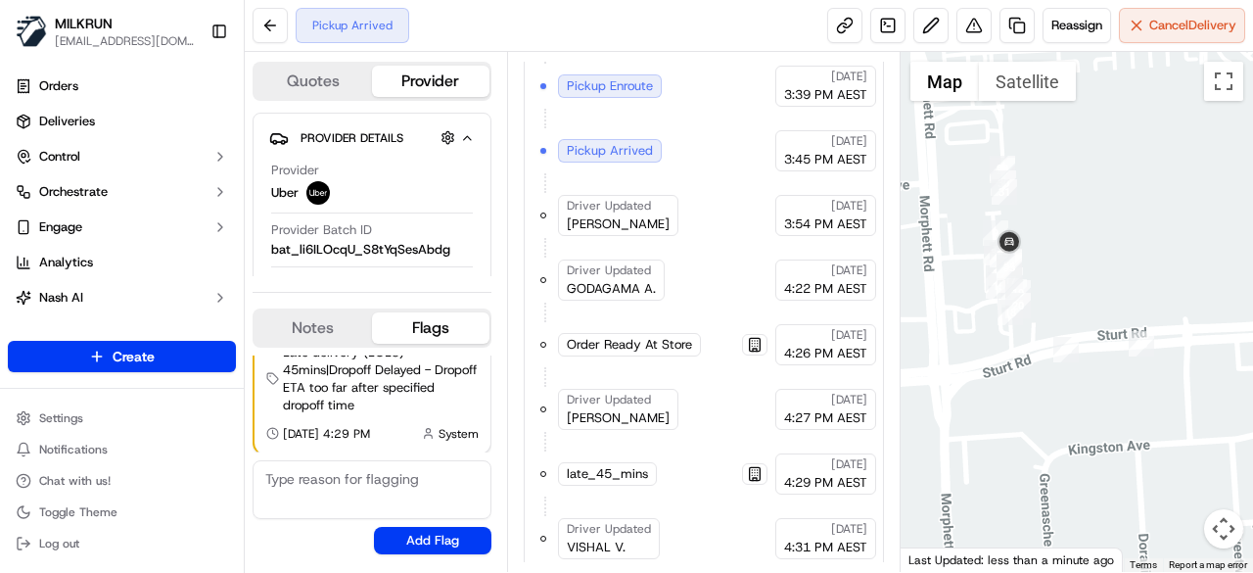
drag, startPoint x: 1008, startPoint y: 410, endPoint x: 1133, endPoint y: 405, distance: 125.4
click at [1133, 405] on div at bounding box center [1076, 312] width 353 height 520
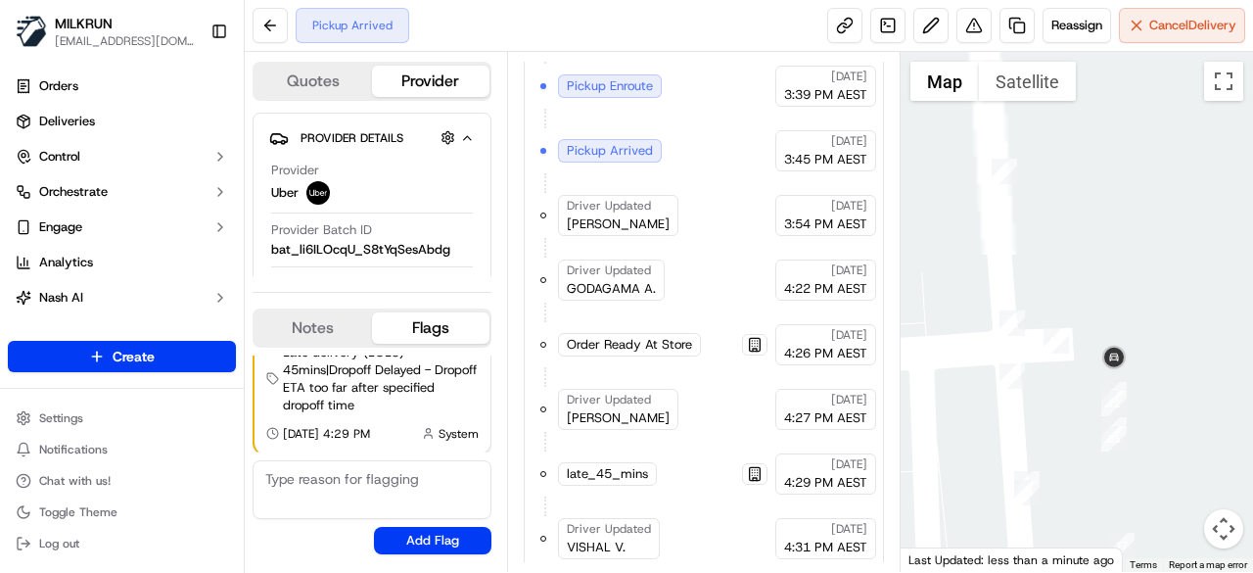
drag, startPoint x: 1020, startPoint y: 142, endPoint x: 1214, endPoint y: 525, distance: 429.0
click at [1214, 525] on div "1 2 3 4 5 6 7 8 9 10 11 12 13 14 15 16 17 18 19 20 21 22 23 24 25 26 27 28 29 3…" at bounding box center [1076, 312] width 353 height 520
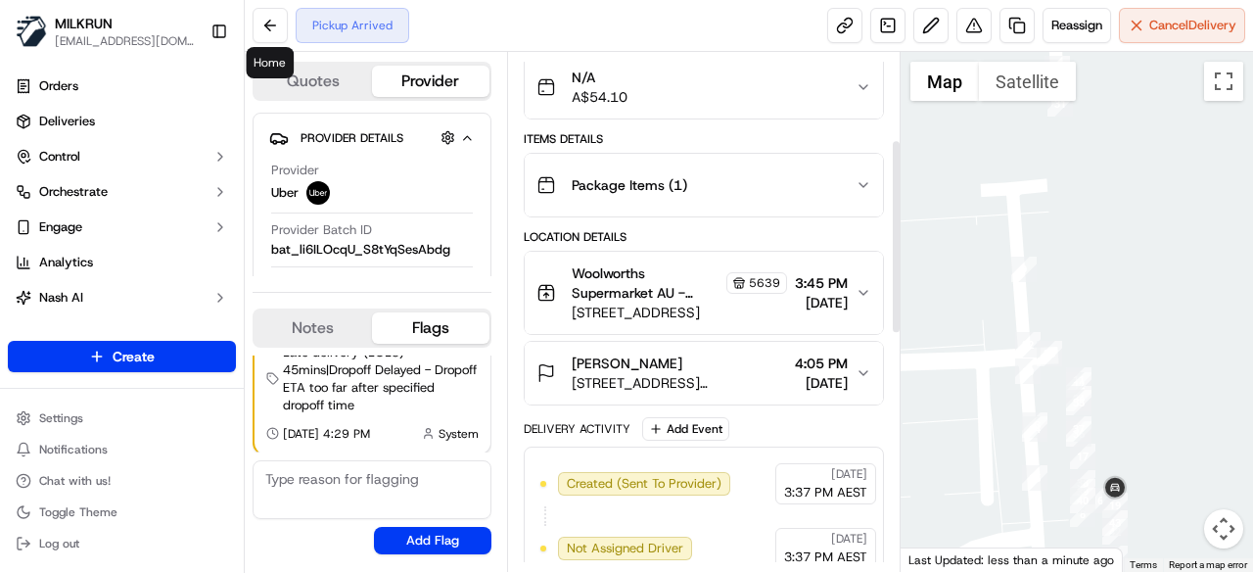
scroll to position [175, 0]
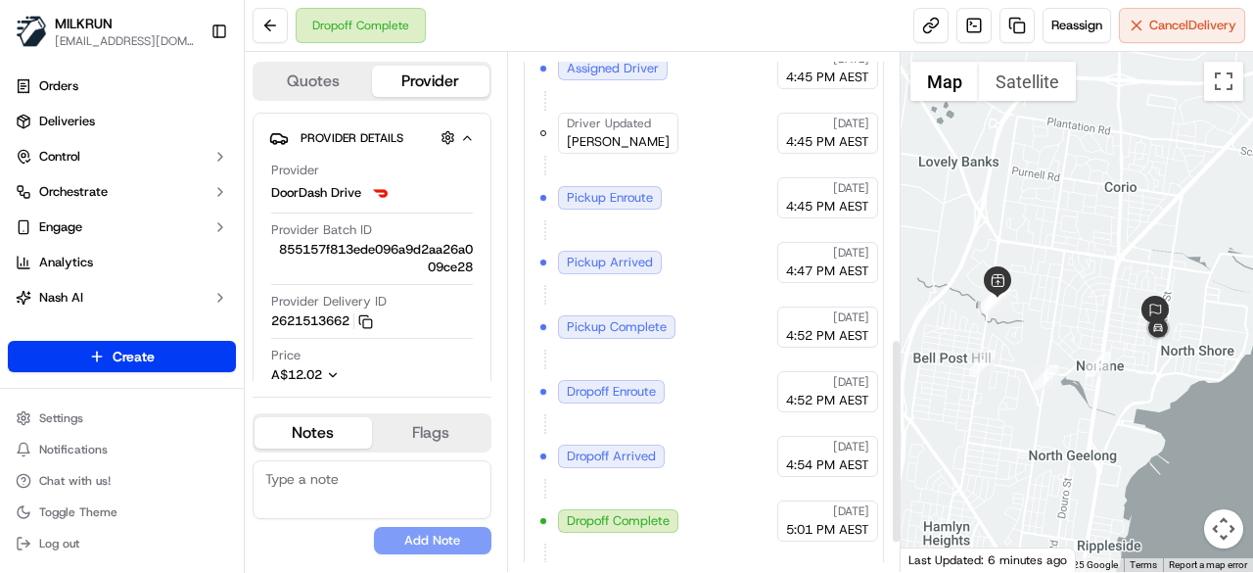
scroll to position [796, 0]
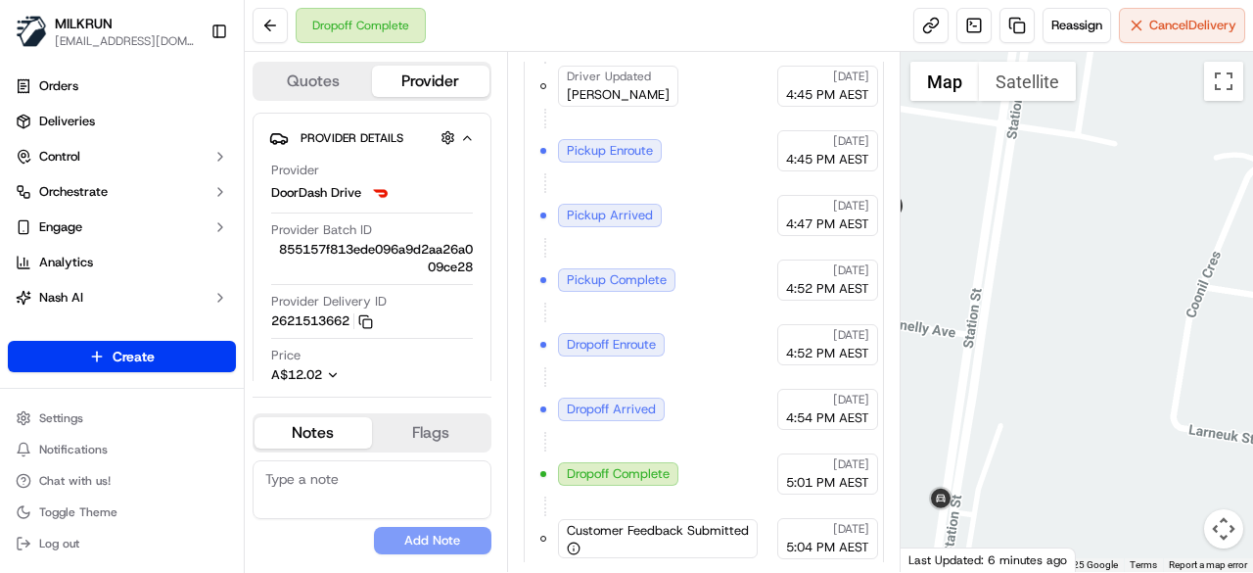
drag, startPoint x: 985, startPoint y: 342, endPoint x: 1141, endPoint y: 246, distance: 183.6
click at [1139, 247] on div at bounding box center [1076, 312] width 353 height 520
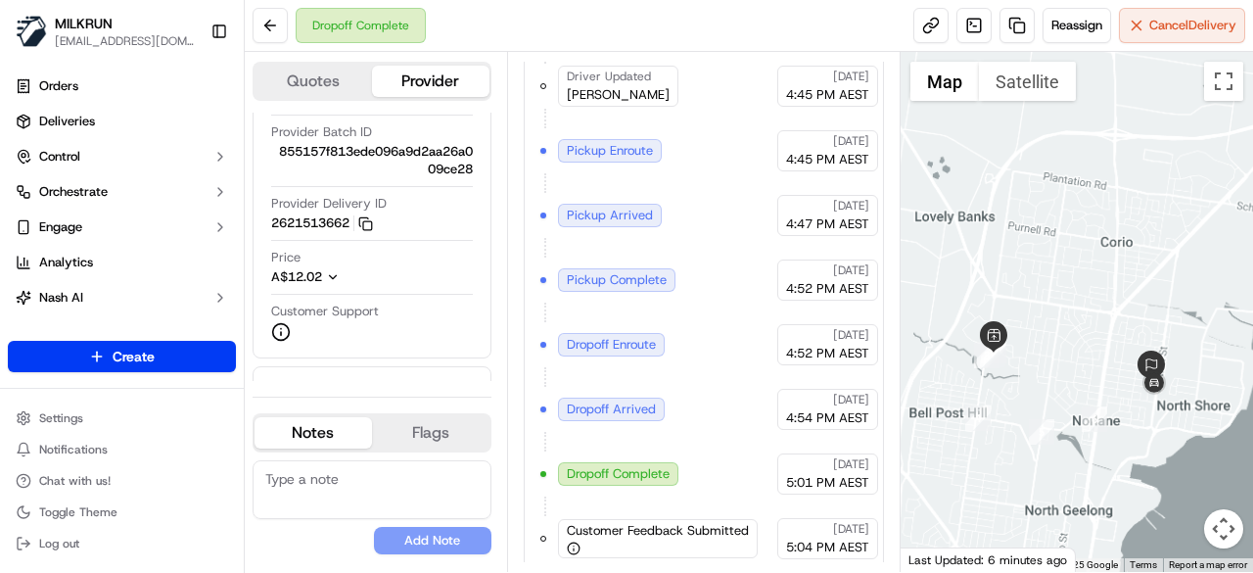
drag, startPoint x: 1122, startPoint y: 449, endPoint x: 1141, endPoint y: 430, distance: 27.7
click at [1141, 430] on div at bounding box center [1076, 312] width 353 height 520
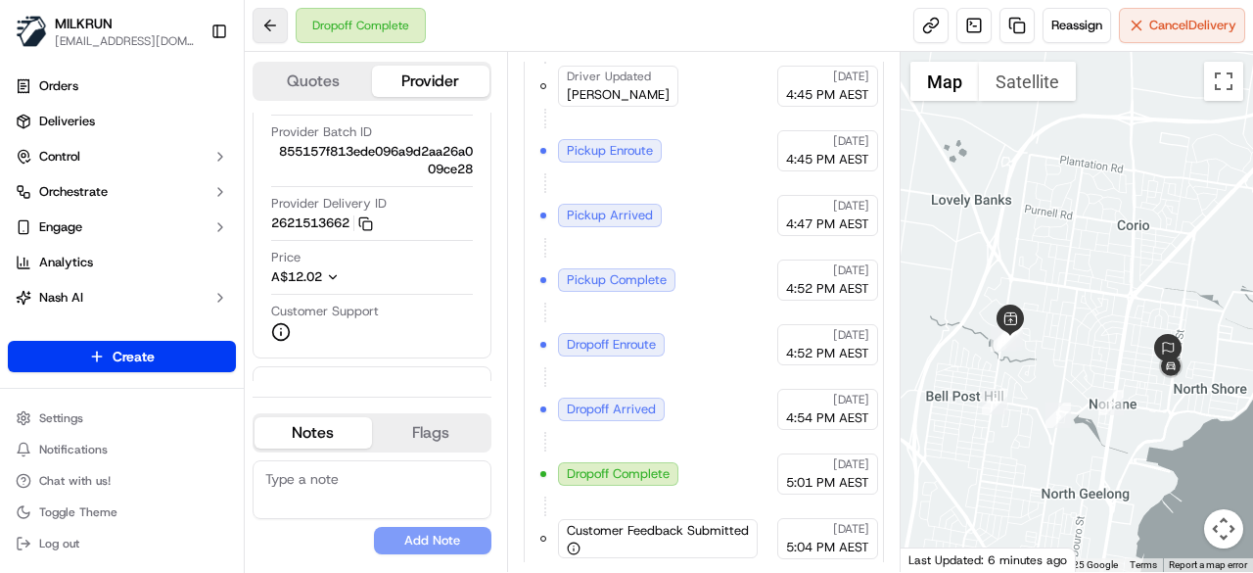
click at [274, 28] on button at bounding box center [270, 25] width 35 height 35
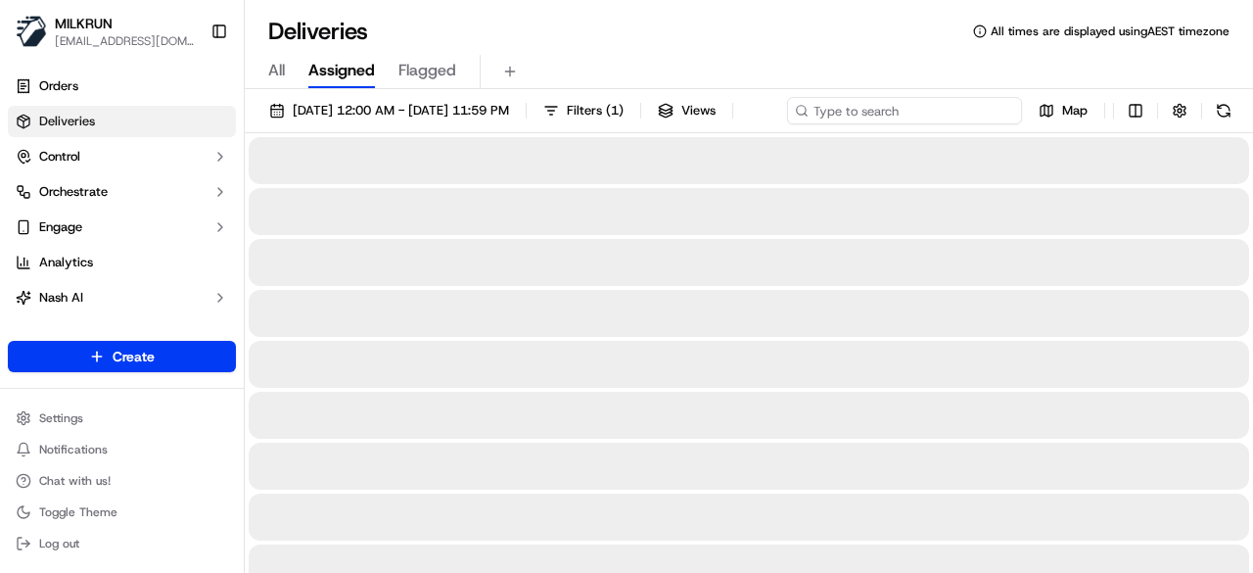
click at [925, 101] on input at bounding box center [904, 110] width 235 height 27
paste input "Dylan Williams"
click at [787, 124] on input "Dylan Williams" at bounding box center [904, 110] width 235 height 27
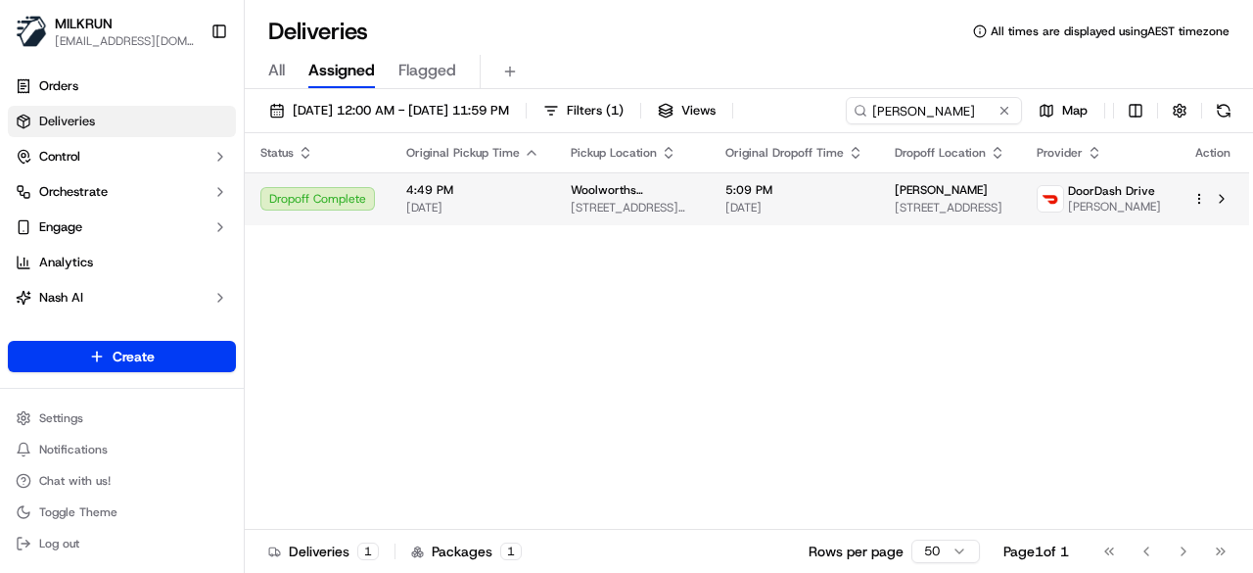
click at [1196, 237] on html "MILKRUN kperera1@woolworths.com.au Toggle Sidebar Orders Deliveries Control Orc…" at bounding box center [626, 286] width 1253 height 573
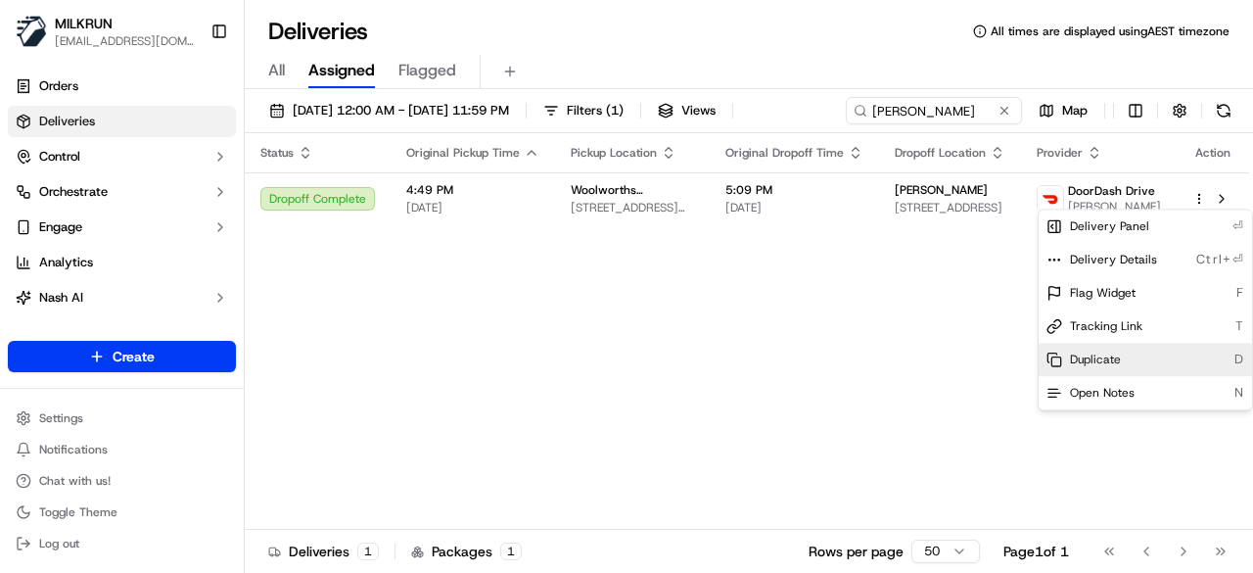
click at [1154, 369] on div "Duplicate D" at bounding box center [1144, 359] width 213 height 33
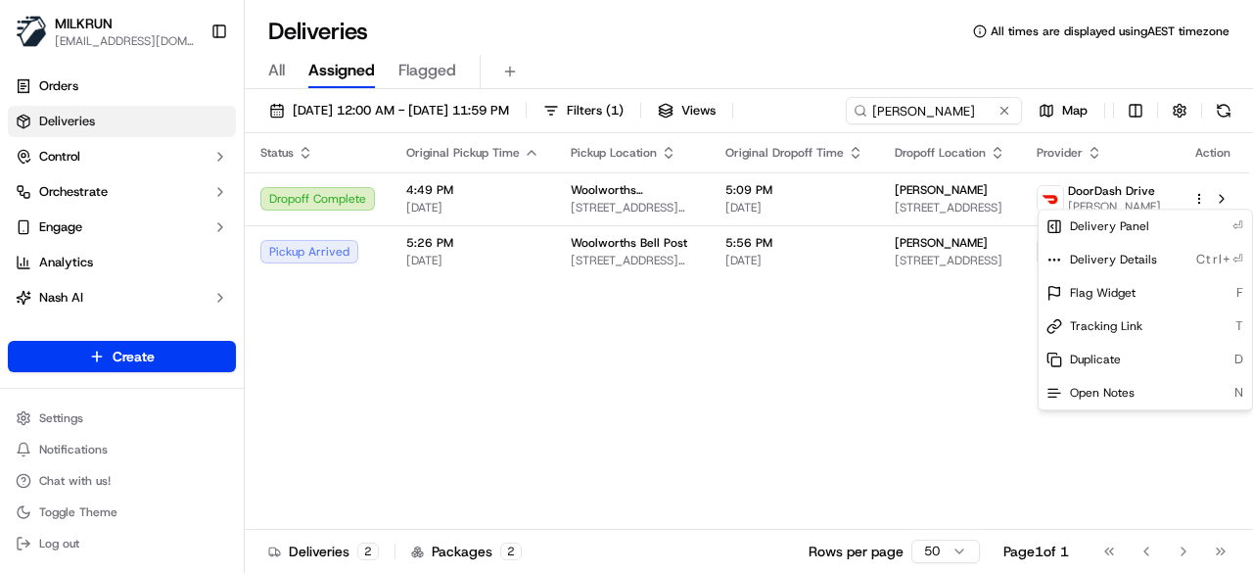
click at [929, 109] on html "MILKRUN kperera1@woolworths.com.au Toggle Sidebar Orders Deliveries Control Orc…" at bounding box center [626, 286] width 1253 height 573
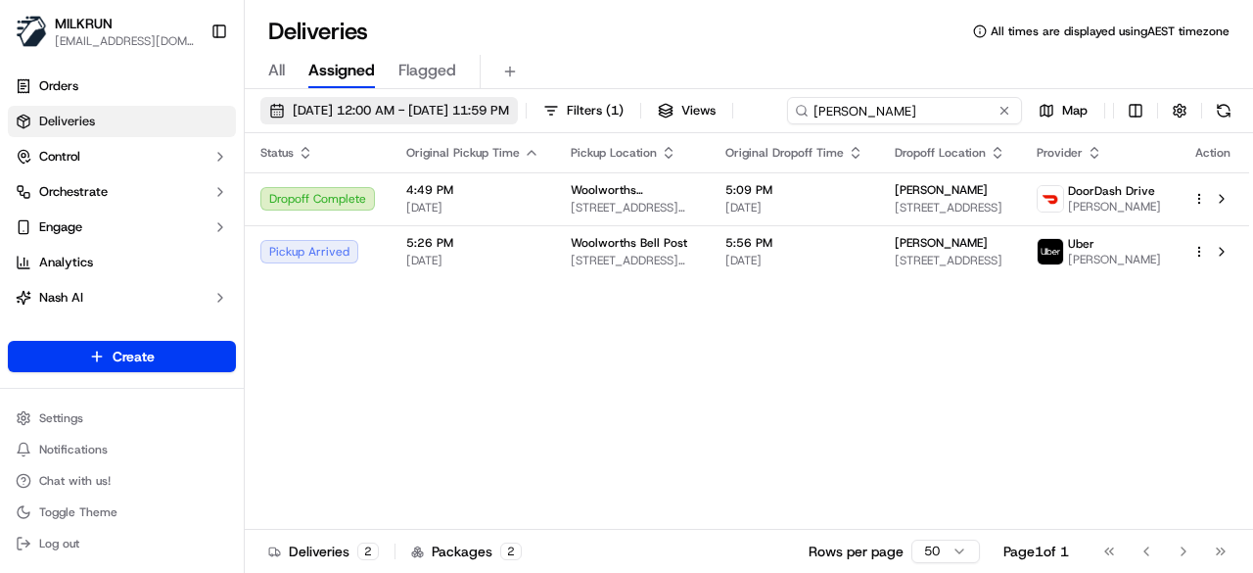
drag, startPoint x: 965, startPoint y: 116, endPoint x: 444, endPoint y: 101, distance: 520.9
click at [444, 101] on div "21/09/2025 12:00 AM - 21/09/2025 11:59 PM Filters ( 1 ) Views Dylan Williams Map" at bounding box center [749, 115] width 1008 height 36
drag, startPoint x: 435, startPoint y: 151, endPoint x: 115, endPoint y: 125, distance: 320.1
click at [115, 125] on div "MILKRUN kperera1@woolworths.com.au Toggle Sidebar Orders Deliveries Control Orc…" at bounding box center [626, 286] width 1253 height 573
paste input "[PERSON_NAME]"
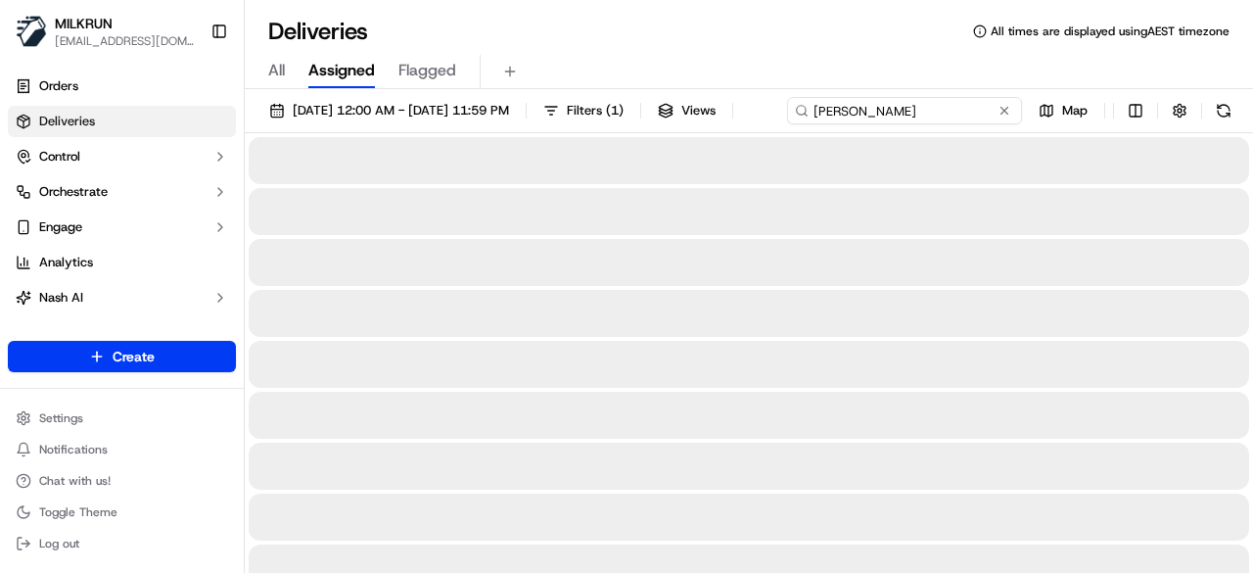
click at [787, 124] on input "[PERSON_NAME]" at bounding box center [904, 110] width 235 height 27
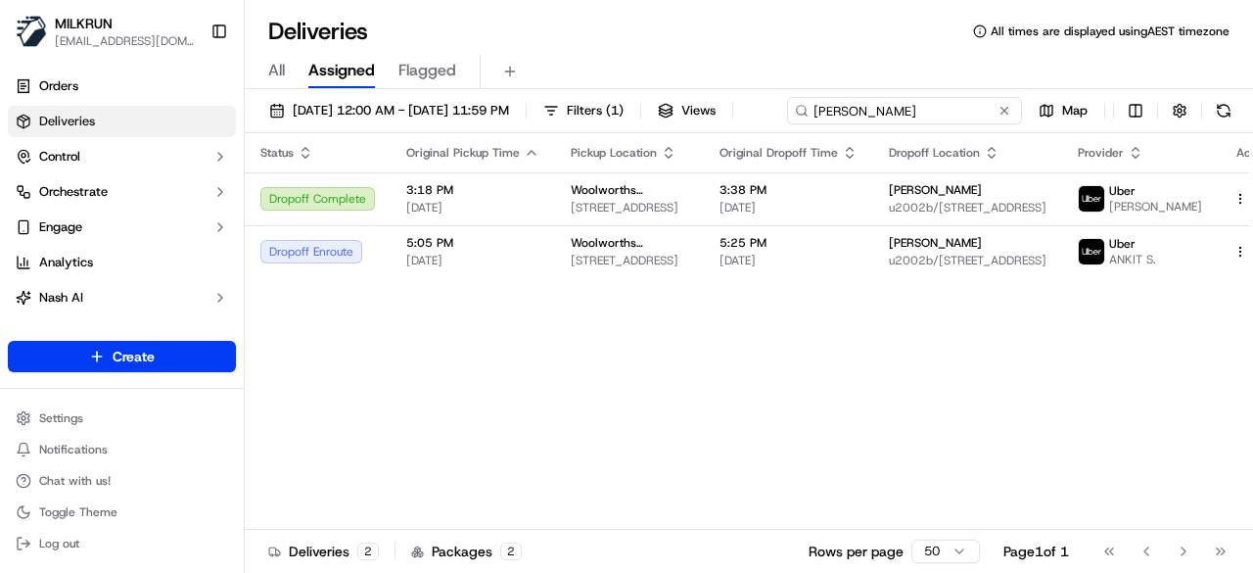
type input "[PERSON_NAME]"
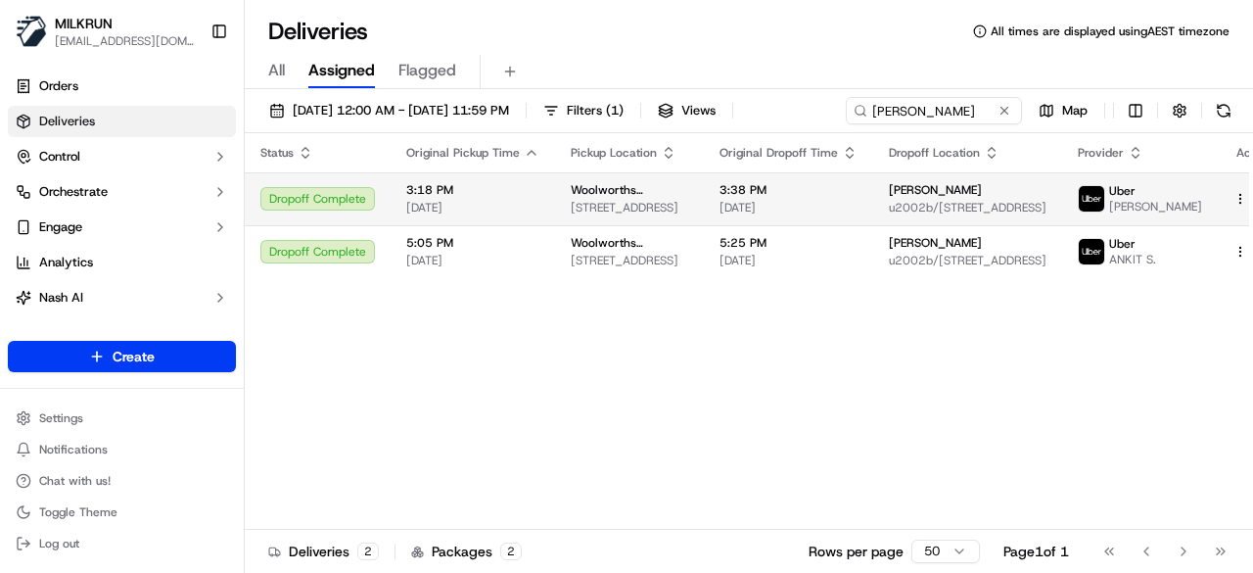
click at [807, 217] on td "3:38 PM 21/09/2025" at bounding box center [788, 198] width 169 height 53
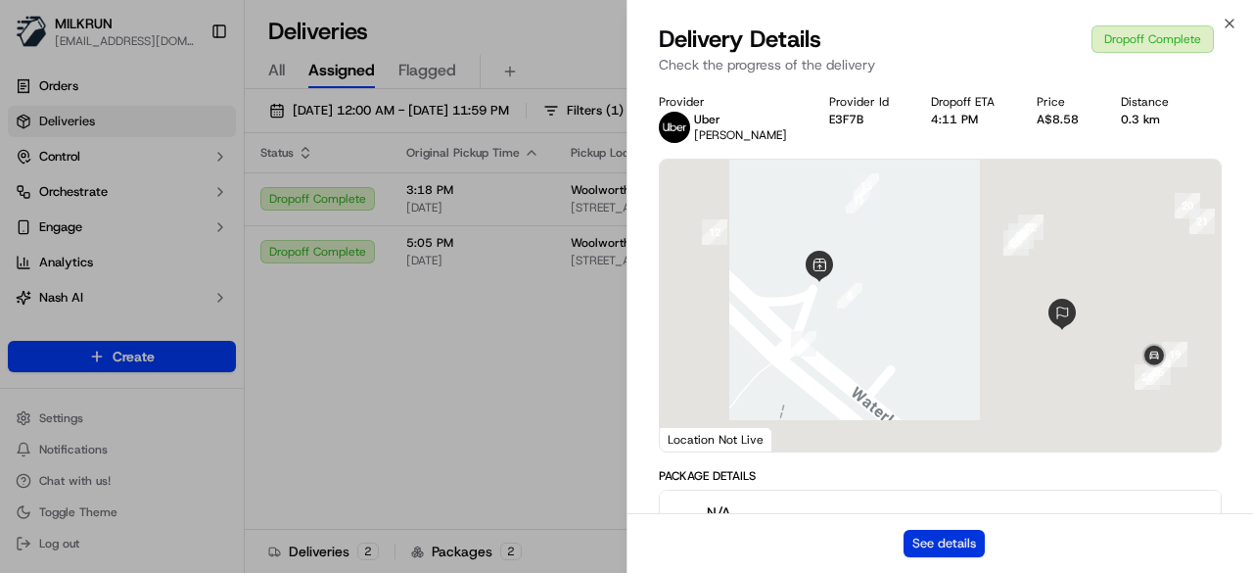
click at [954, 537] on button "See details" at bounding box center [943, 543] width 81 height 27
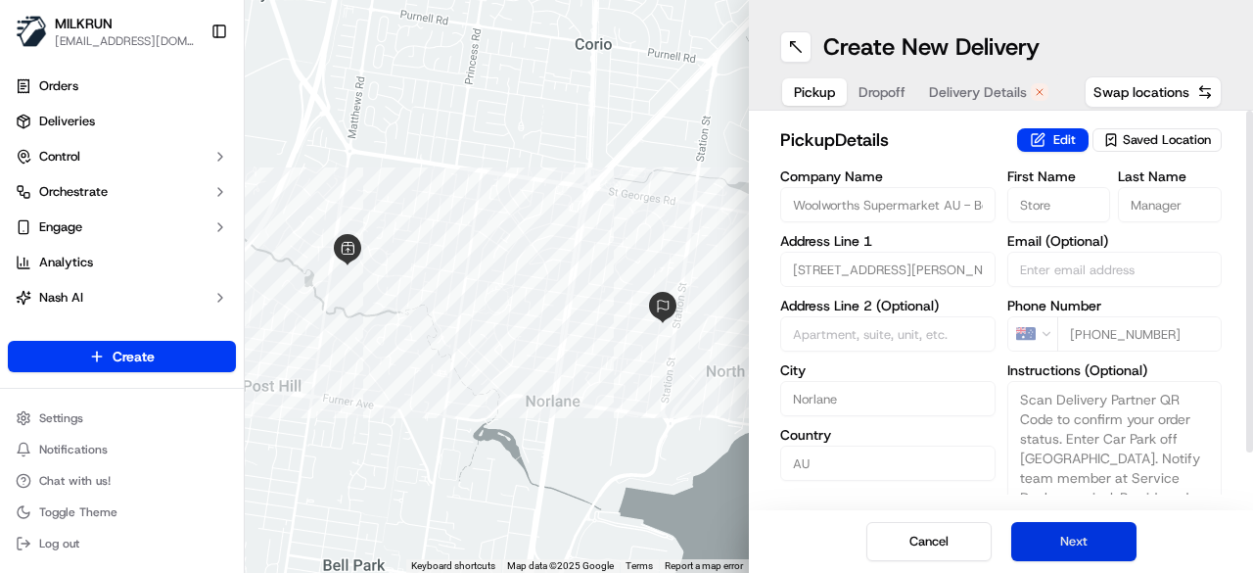
click at [1106, 543] on button "Next" at bounding box center [1073, 541] width 125 height 39
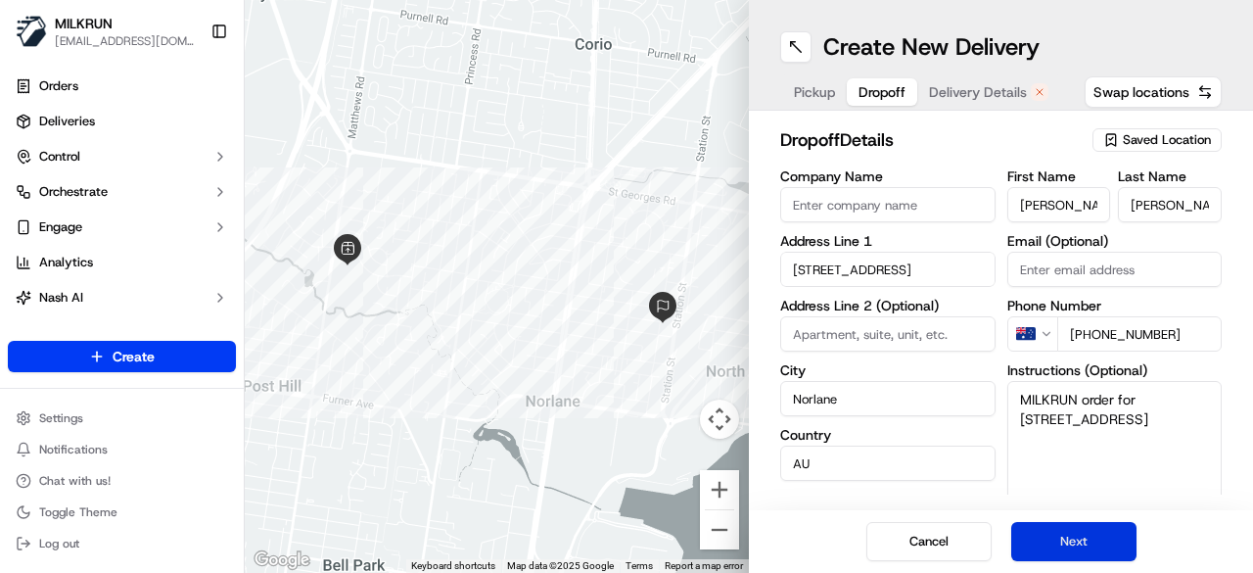
click at [1106, 543] on button "Next" at bounding box center [1073, 541] width 125 height 39
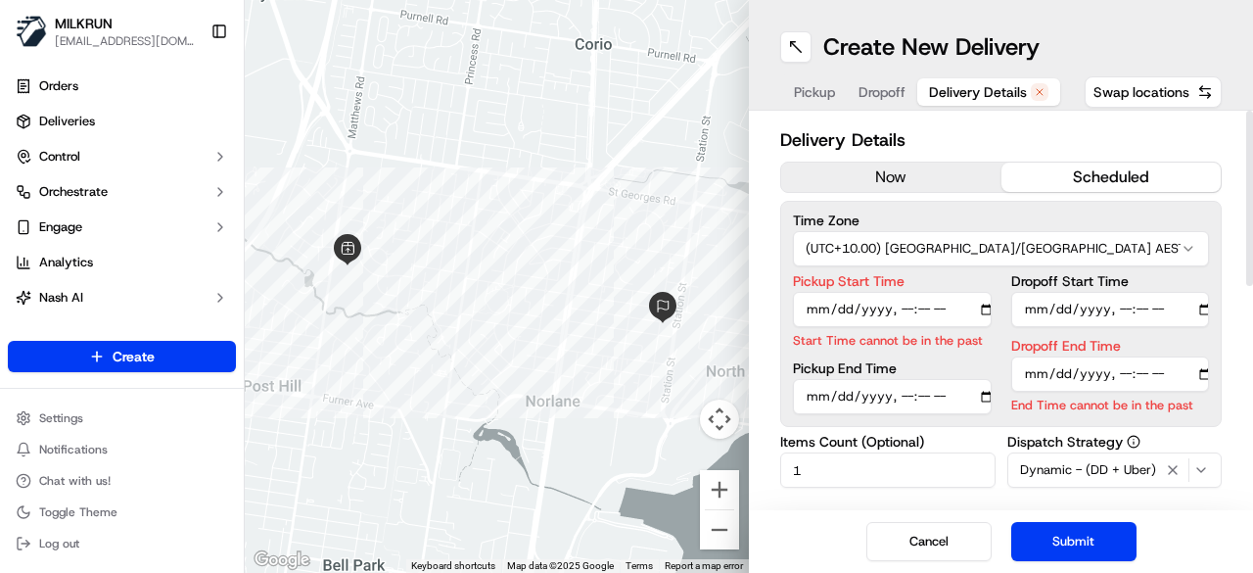
click at [893, 183] on button "now" at bounding box center [891, 176] width 220 height 29
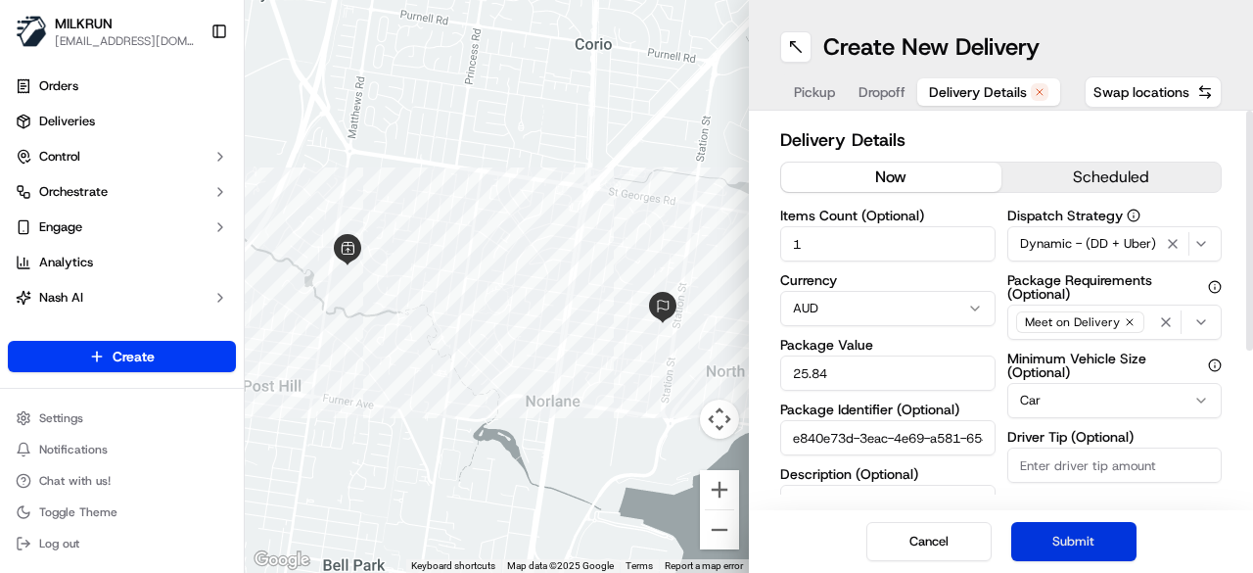
click at [1069, 533] on button "Submit" at bounding box center [1073, 541] width 125 height 39
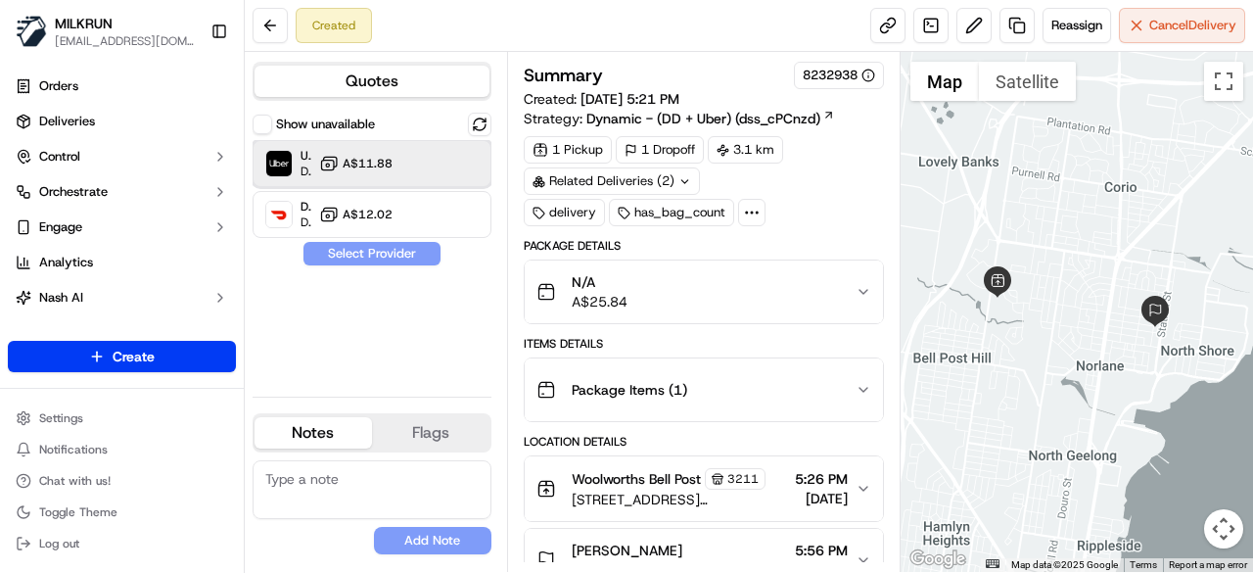
click at [479, 173] on div "Uber Dropoff ETA 39 minutes A$11.88" at bounding box center [372, 163] width 239 height 47
click at [384, 249] on button "Assign Provider" at bounding box center [371, 253] width 139 height 23
click at [892, 21] on link at bounding box center [887, 25] width 35 height 35
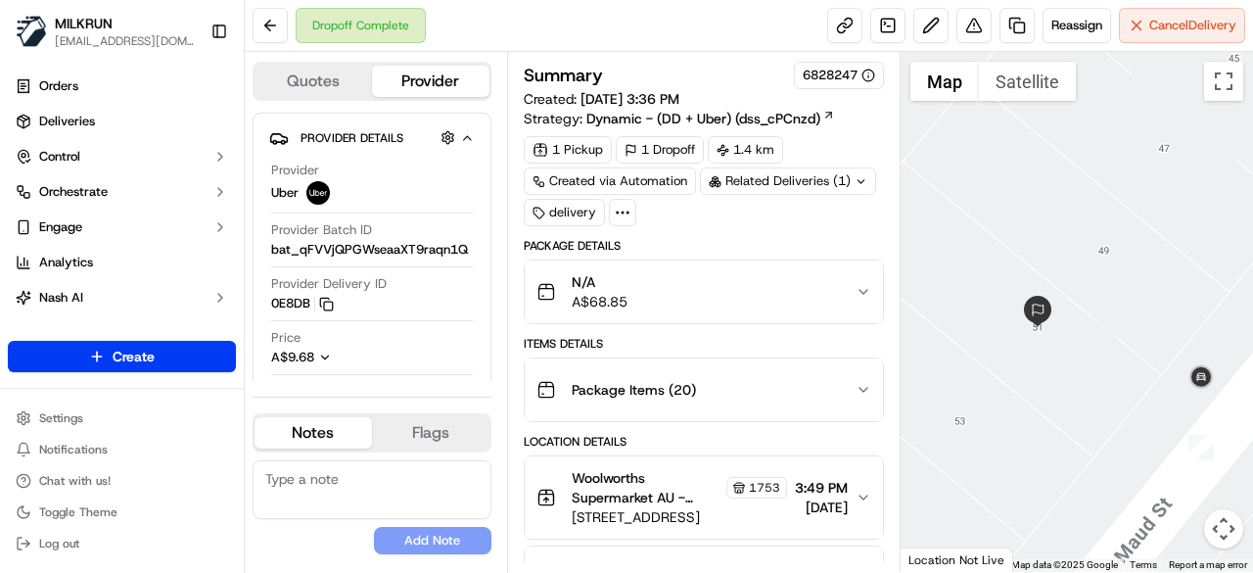
drag, startPoint x: 1190, startPoint y: 472, endPoint x: 1051, endPoint y: 369, distance: 172.9
click at [1051, 369] on div at bounding box center [1076, 312] width 353 height 520
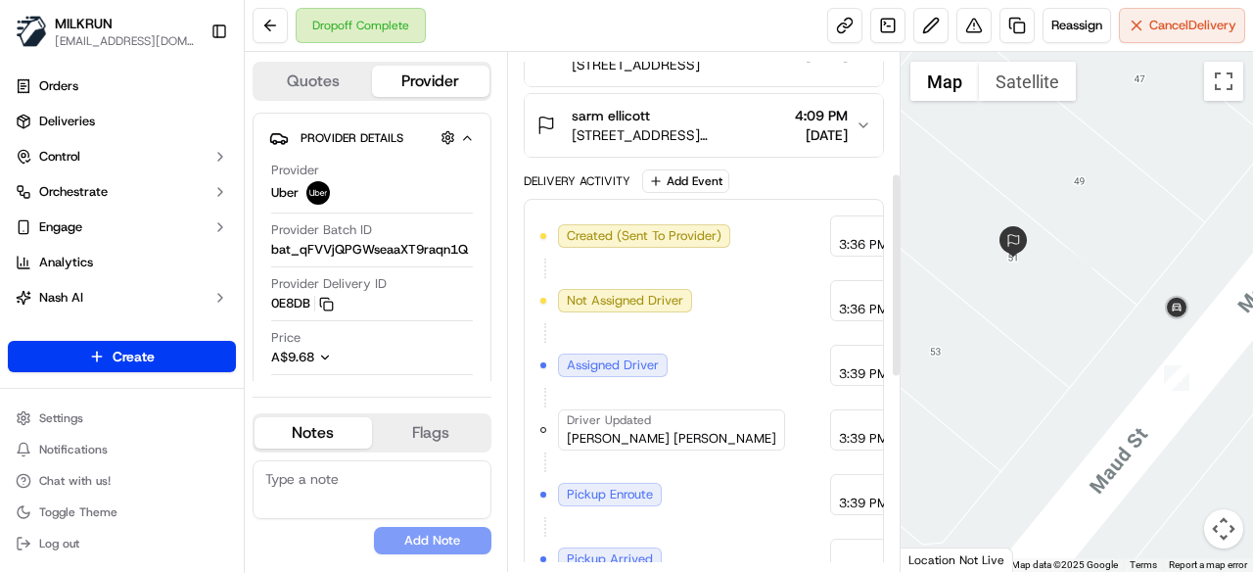
scroll to position [306, 0]
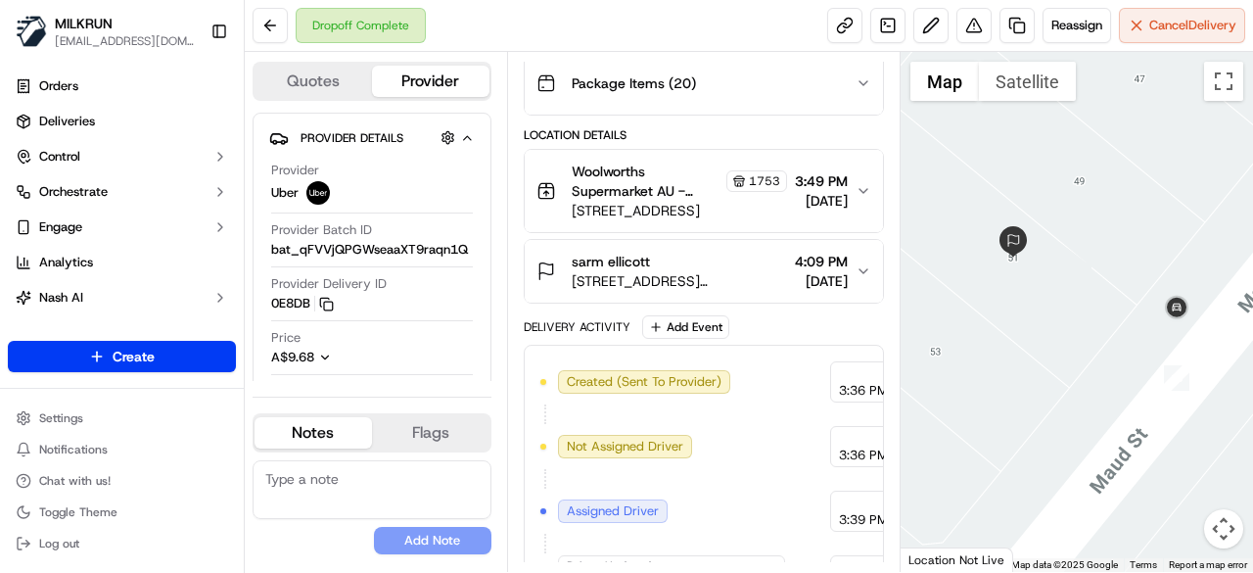
click at [812, 197] on span "[DATE]" at bounding box center [821, 201] width 53 height 20
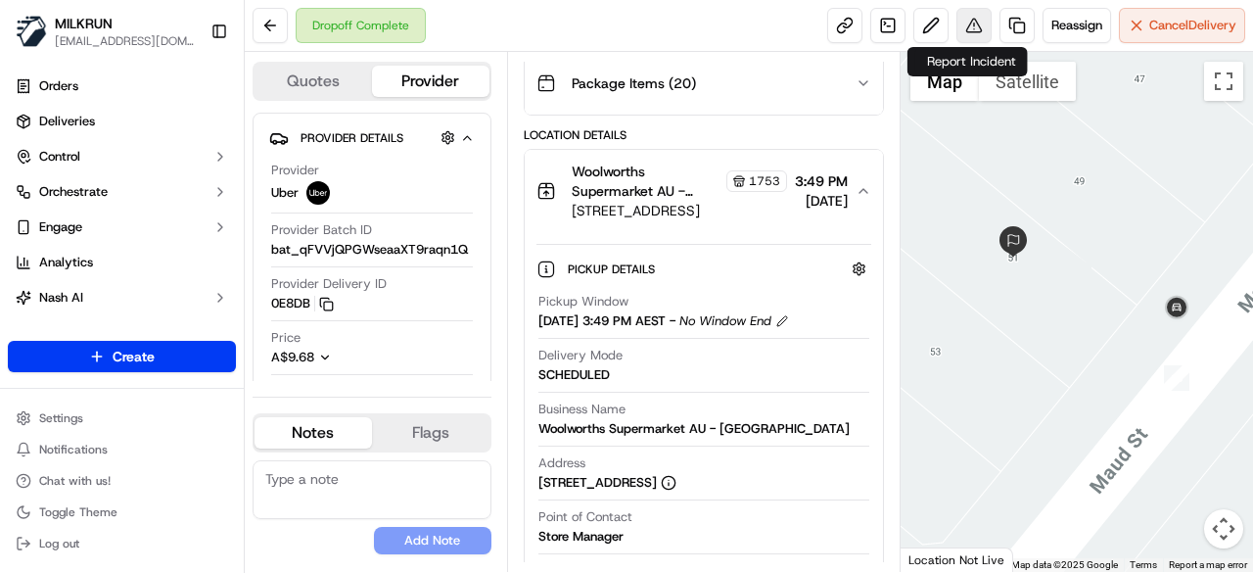
click at [975, 26] on button at bounding box center [973, 25] width 35 height 35
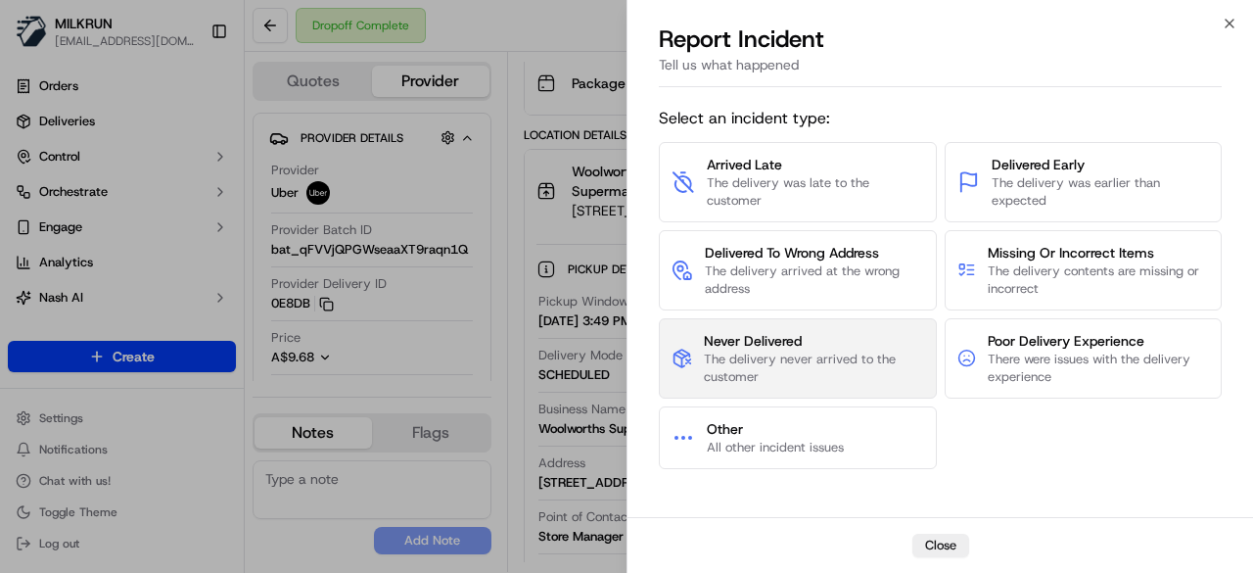
click at [757, 352] on span "The delivery never arrived to the customer" at bounding box center [813, 367] width 219 height 35
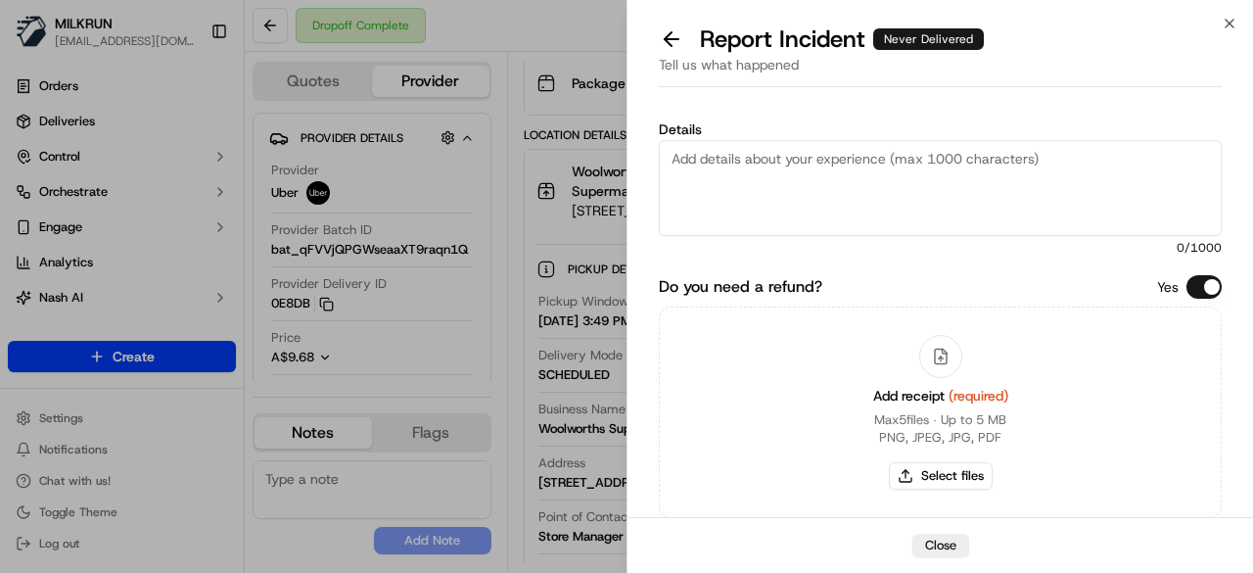
click at [775, 181] on textarea "Details" at bounding box center [940, 188] width 563 height 96
type textarea "Order was not delivered."
click at [947, 483] on button "Select files" at bounding box center [941, 475] width 104 height 27
type input "C:\fakepath\67a.png"
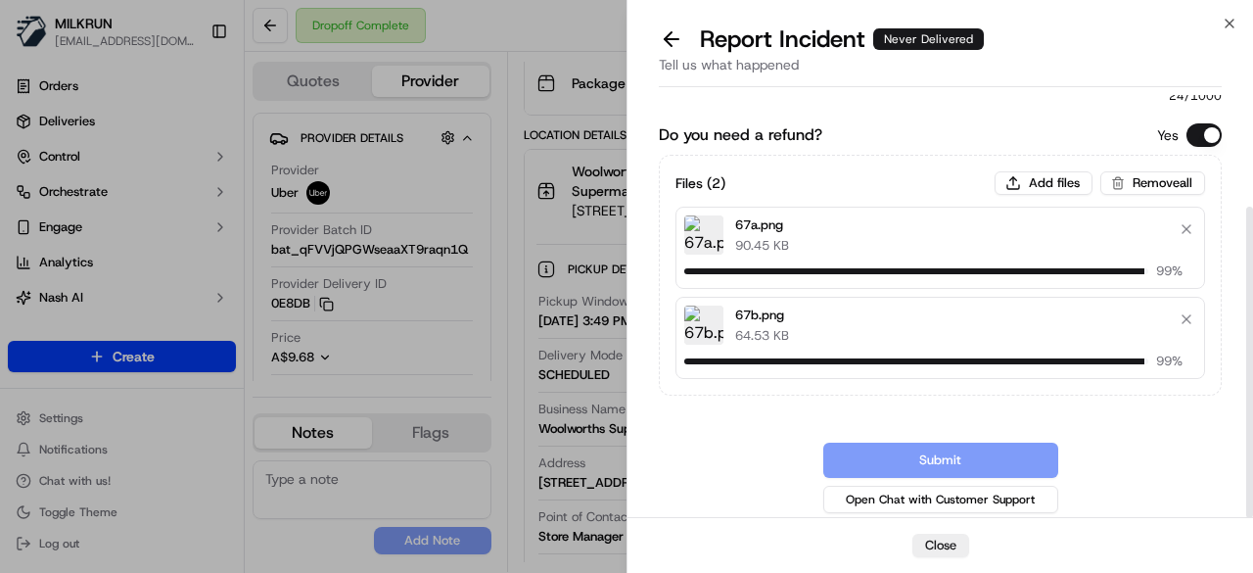
scroll to position [116, 0]
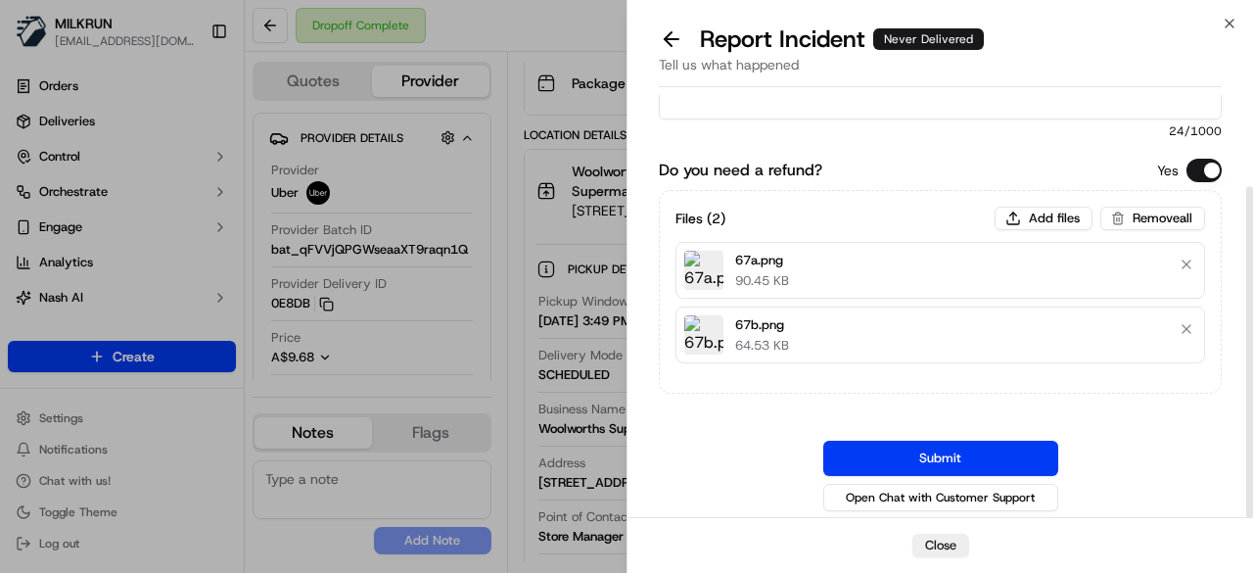
click at [975, 457] on button "Submit" at bounding box center [940, 457] width 235 height 35
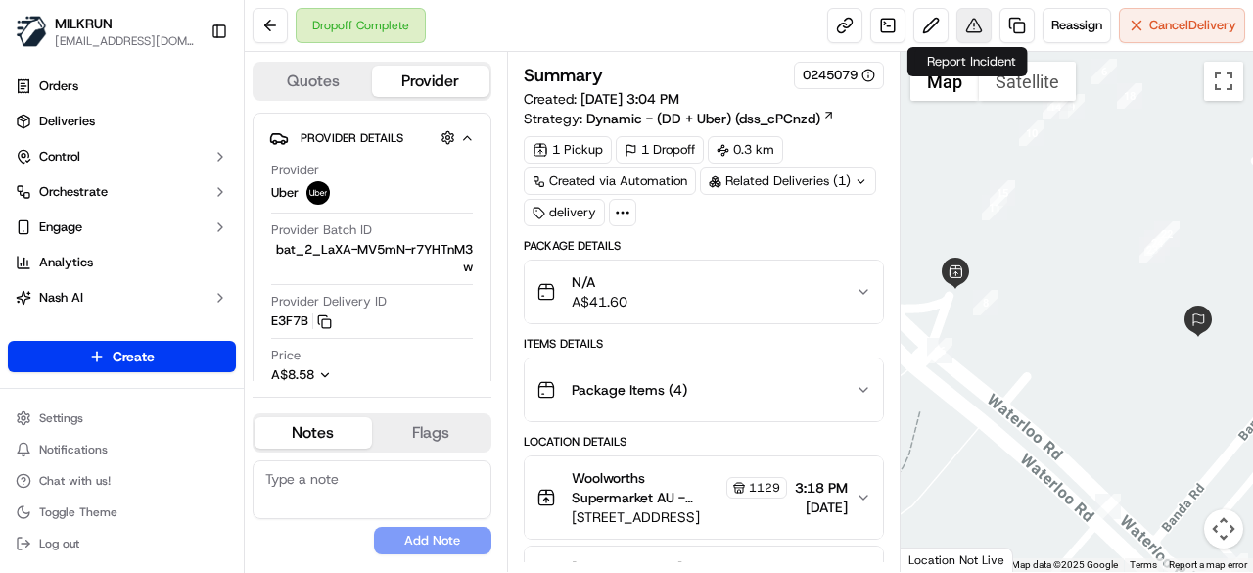
click at [967, 27] on button at bounding box center [973, 25] width 35 height 35
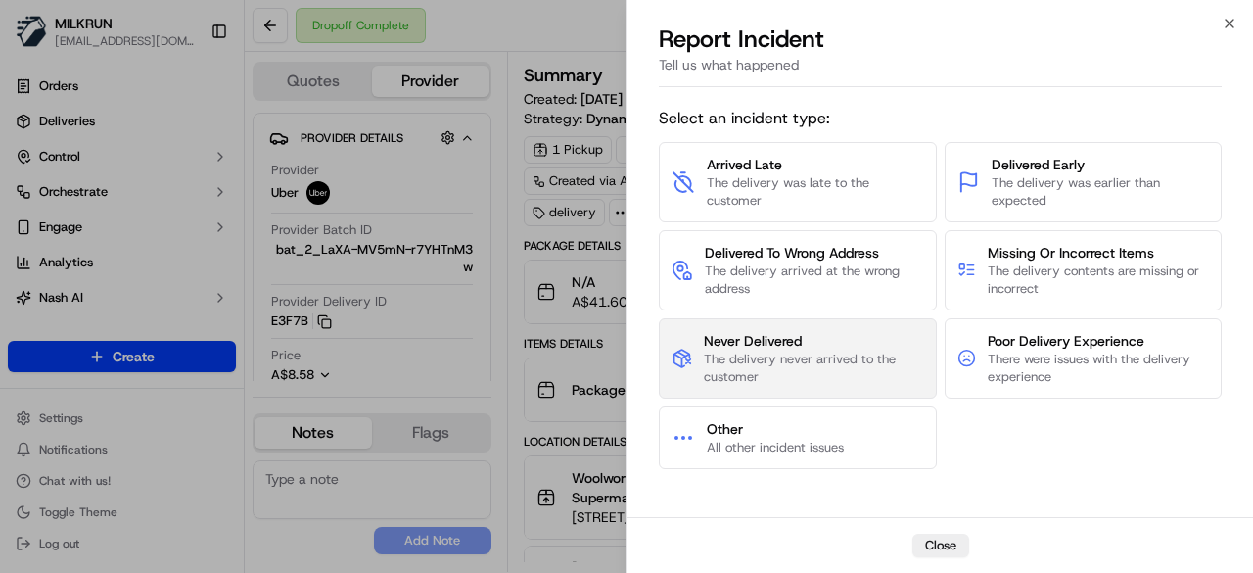
click at [740, 344] on span "Never Delivered" at bounding box center [813, 341] width 219 height 20
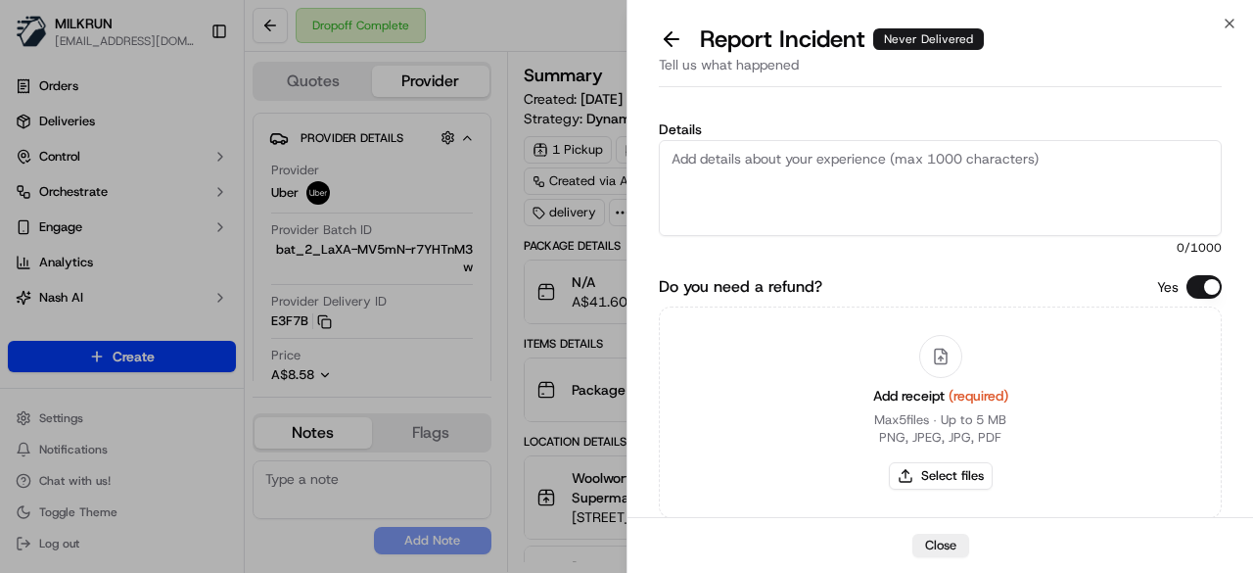
drag, startPoint x: 764, startPoint y: 215, endPoint x: 765, endPoint y: 203, distance: 12.8
click at [764, 214] on textarea "Details" at bounding box center [940, 188] width 563 height 96
type textarea "Order was never delivered."
click at [963, 466] on button "Select files" at bounding box center [941, 475] width 104 height 27
type input "C:\fakepath\68.png"
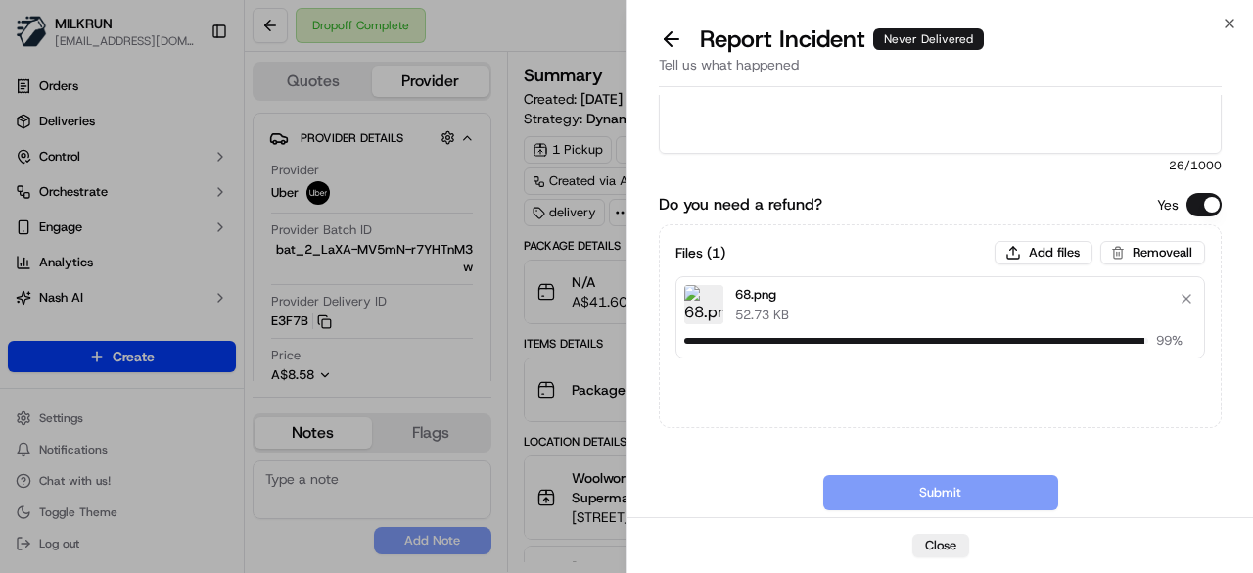
scroll to position [116, 0]
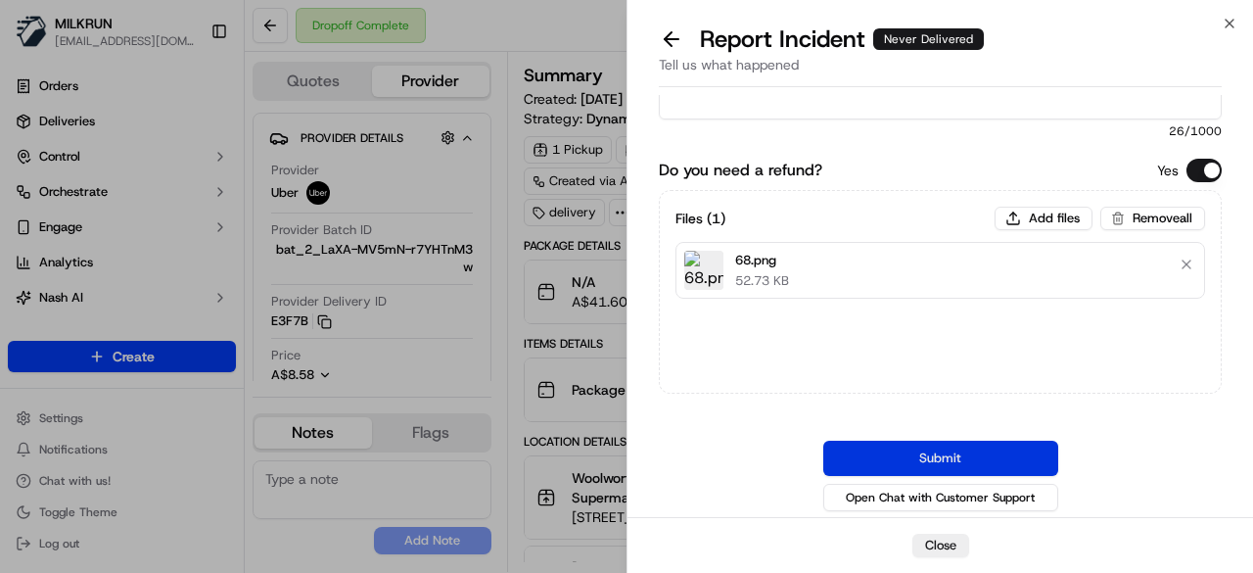
click at [944, 459] on button "Submit" at bounding box center [940, 457] width 235 height 35
